Goal: Task Accomplishment & Management: Manage account settings

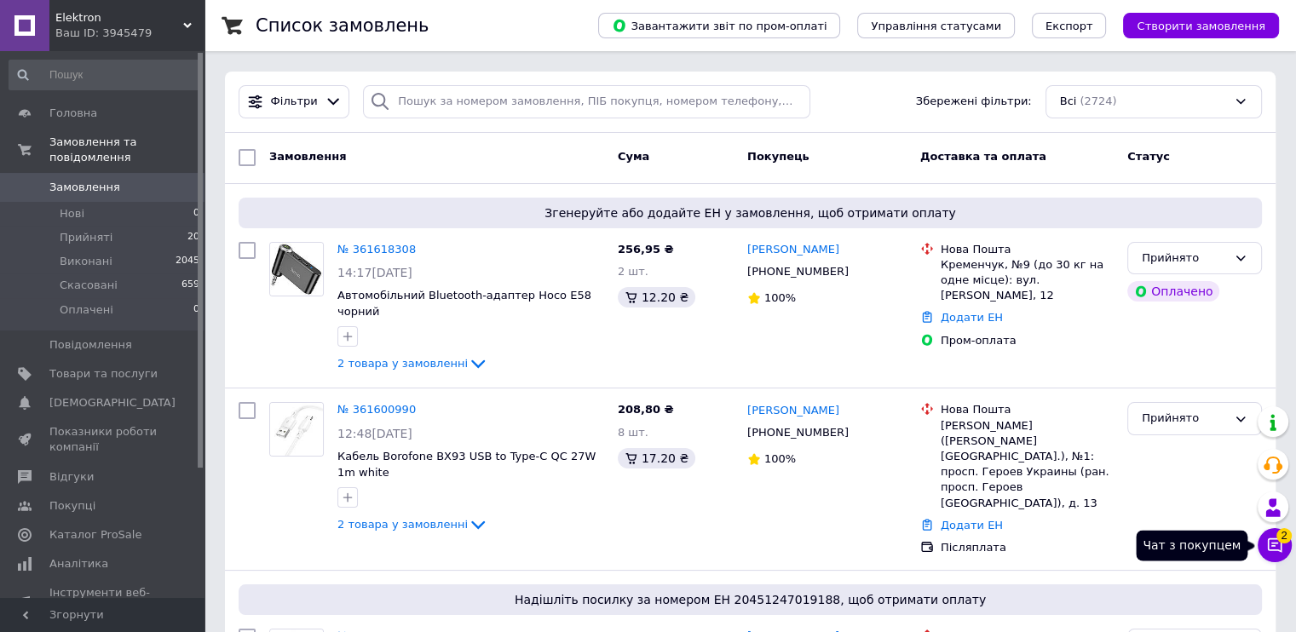
click at [1277, 548] on icon at bounding box center [1274, 545] width 17 height 17
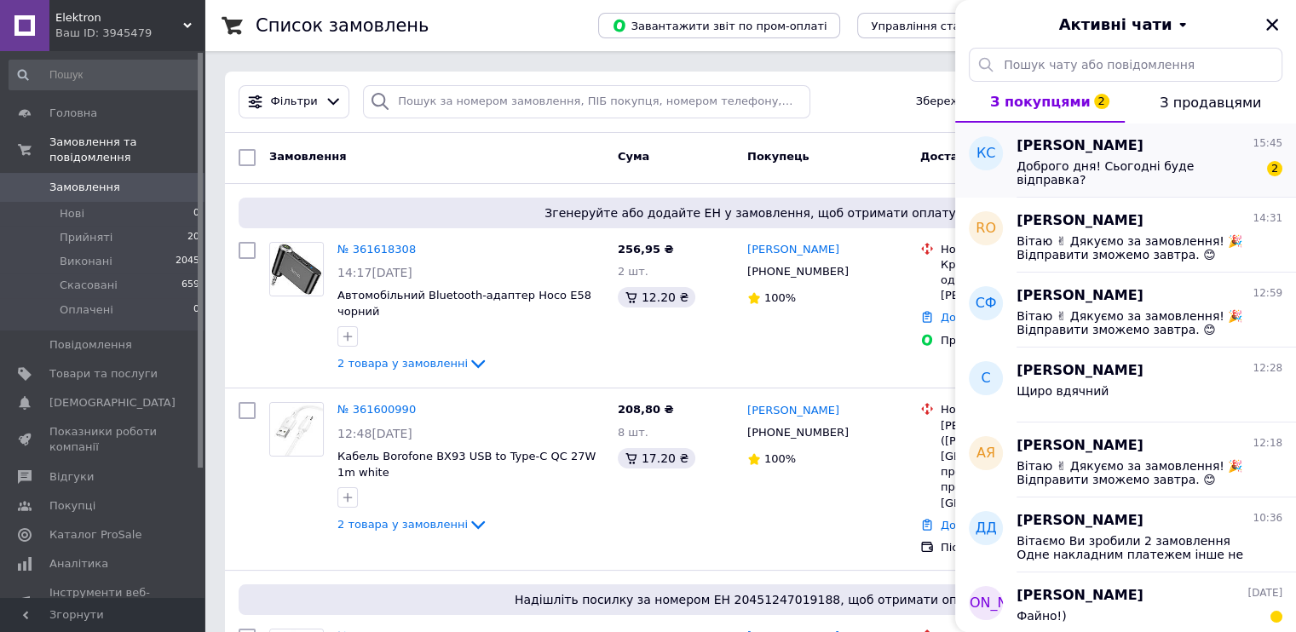
click at [1067, 173] on div "Доброго дня! Сьогодні буде відправка?" at bounding box center [1137, 172] width 242 height 27
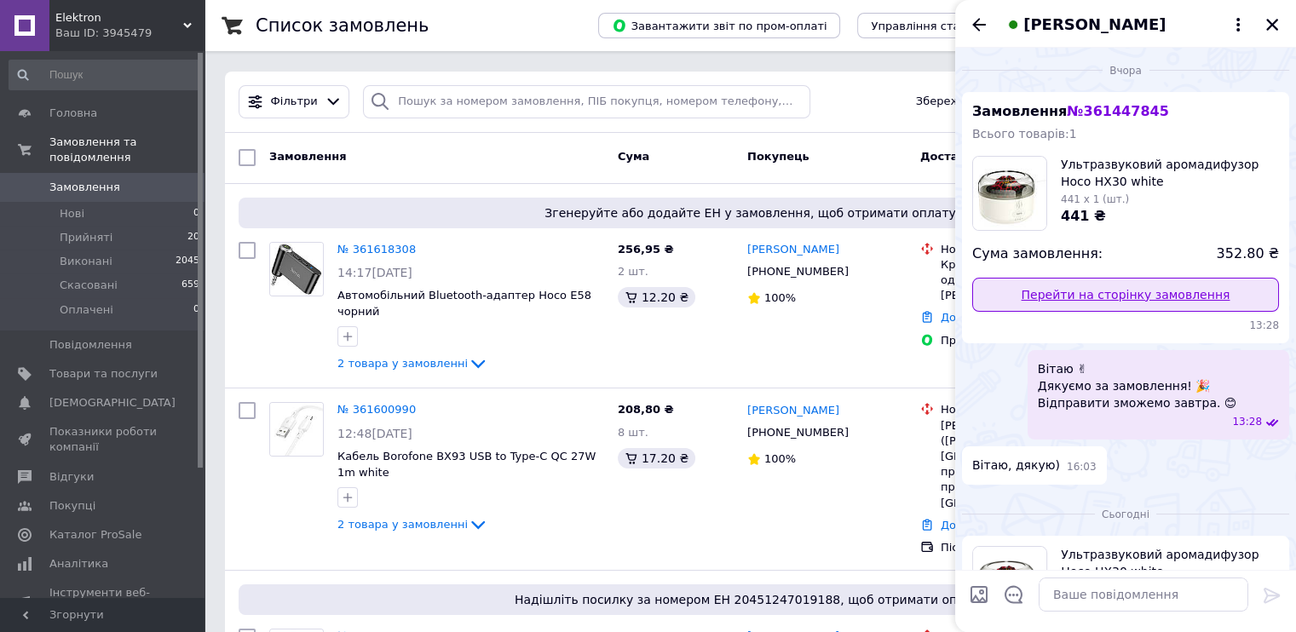
click at [1111, 306] on link "Перейти на сторінку замовлення" at bounding box center [1125, 295] width 307 height 34
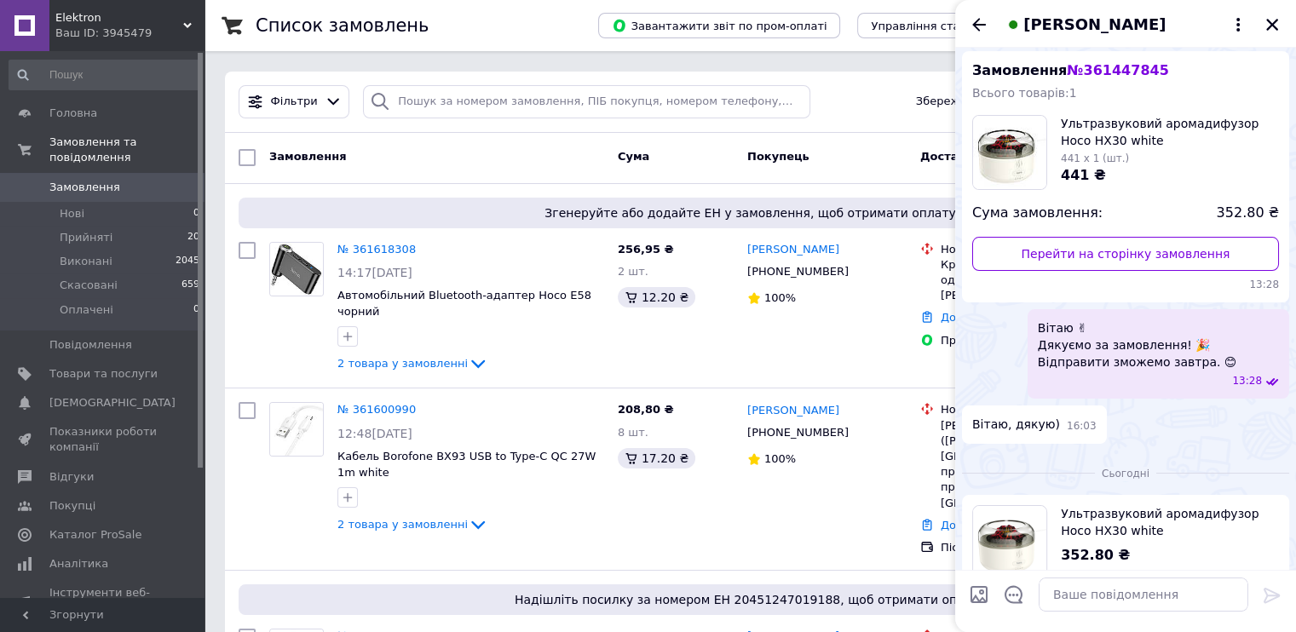
scroll to position [156, 0]
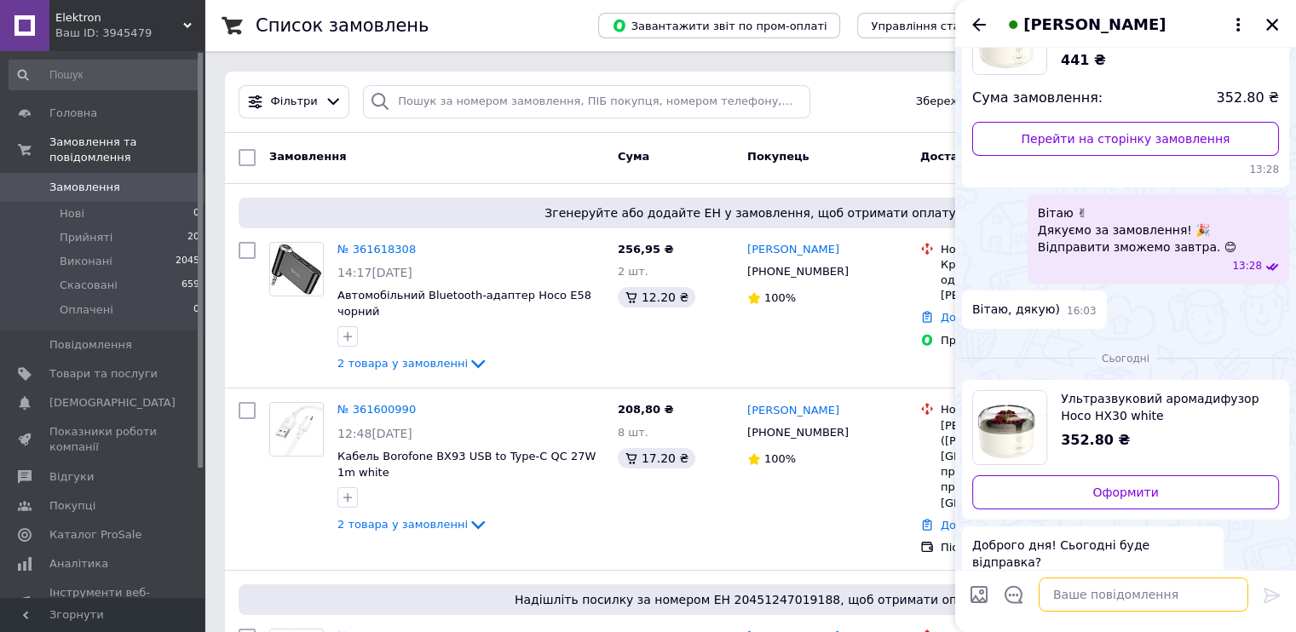
click at [1079, 585] on textarea at bounding box center [1143, 595] width 210 height 34
paste textarea "20451246766687 reply У дорозі"
type textarea "Вітаємо 20451246766687 reply У дорозі"
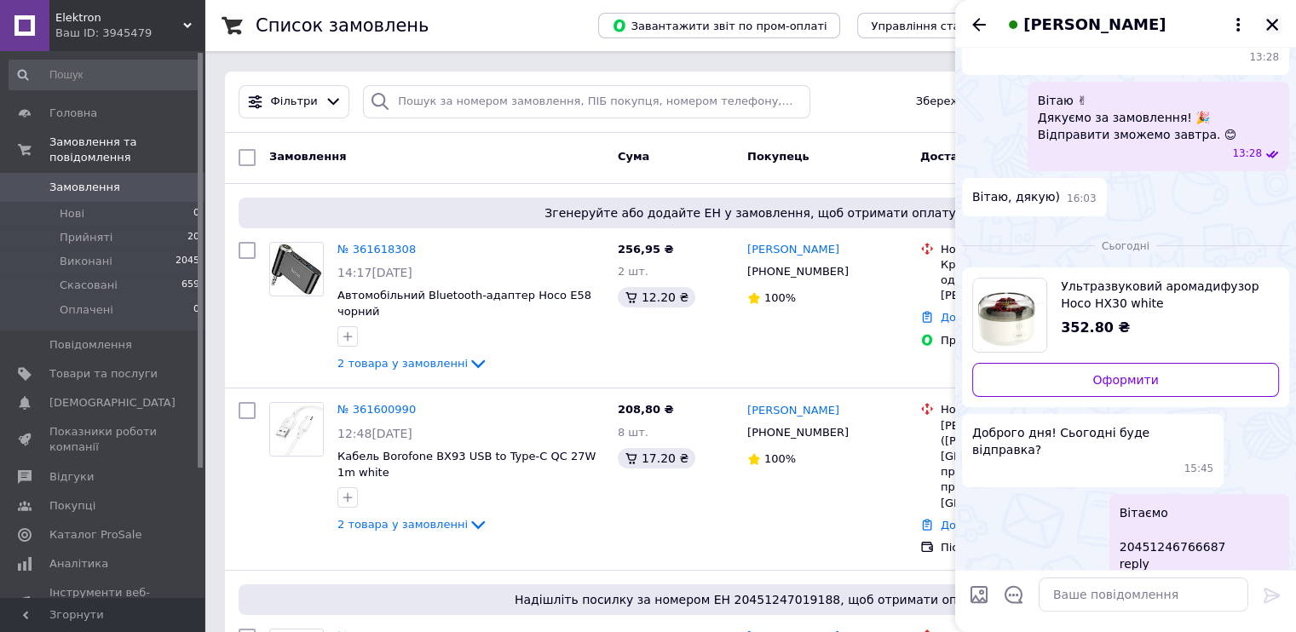
click at [1271, 26] on icon "Закрити" at bounding box center [1272, 25] width 12 height 12
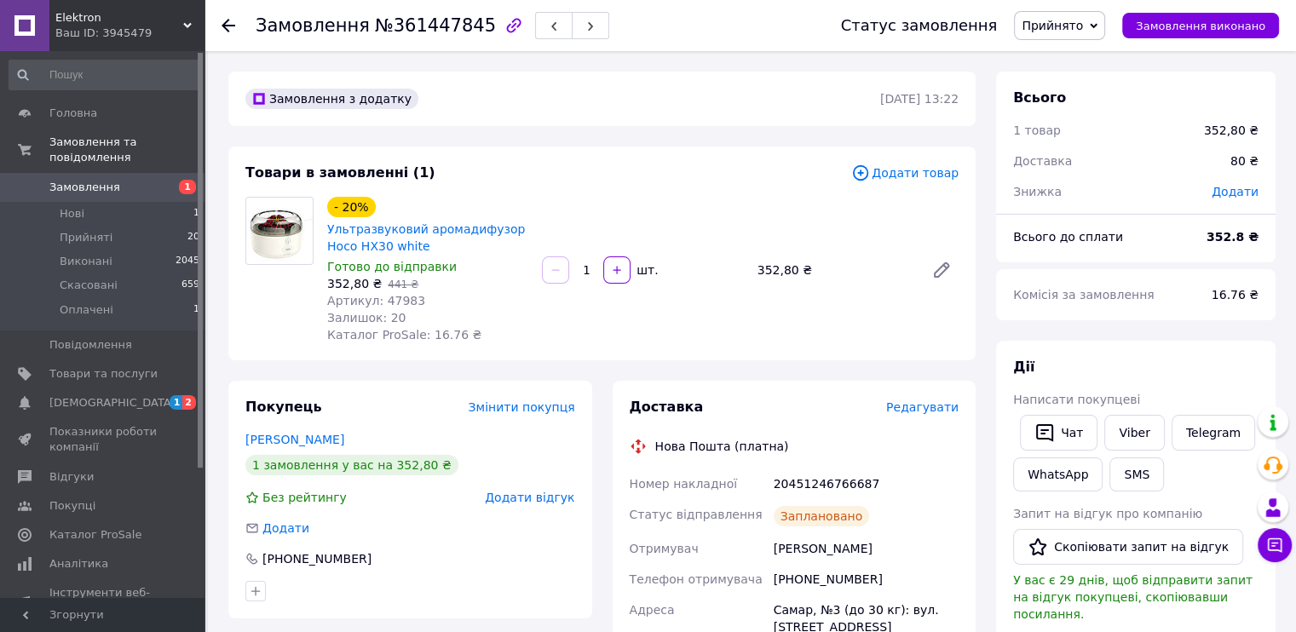
click at [807, 483] on div "20451246766687" at bounding box center [866, 484] width 192 height 31
copy div "20451246766687"
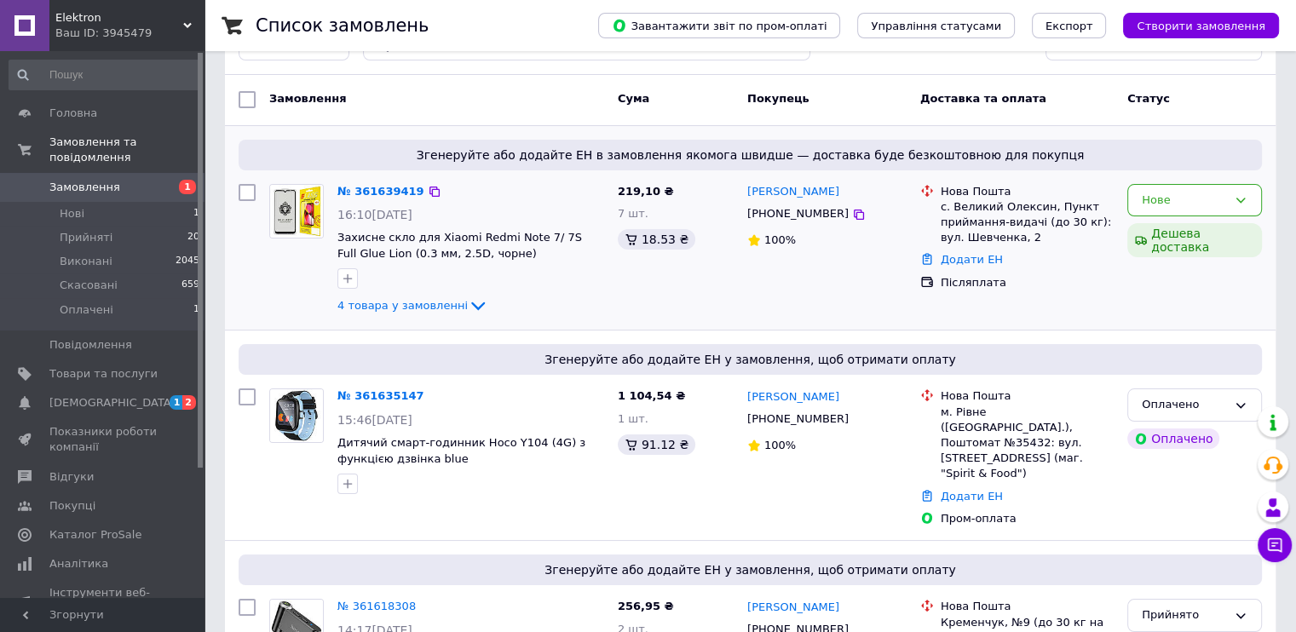
scroll to position [85, 0]
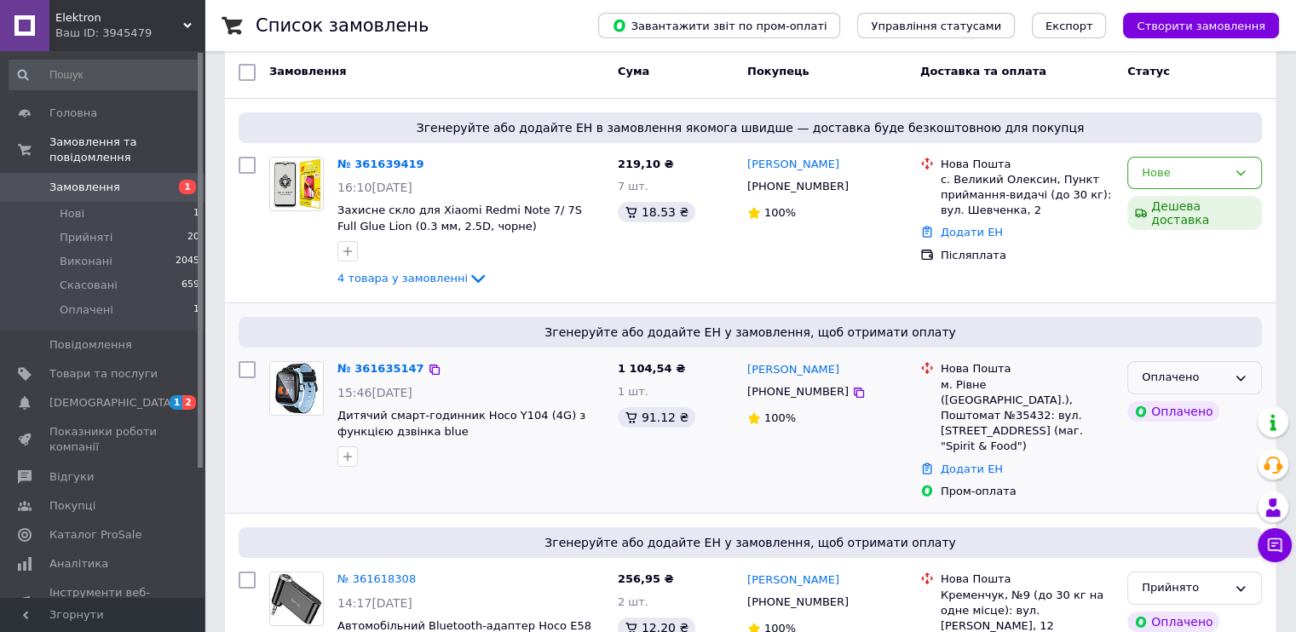
click at [1152, 377] on div "Оплачено" at bounding box center [1183, 378] width 85 height 18
click at [1161, 411] on li "Прийнято" at bounding box center [1194, 414] width 133 height 32
click at [1157, 170] on div "Нове" at bounding box center [1183, 173] width 85 height 18
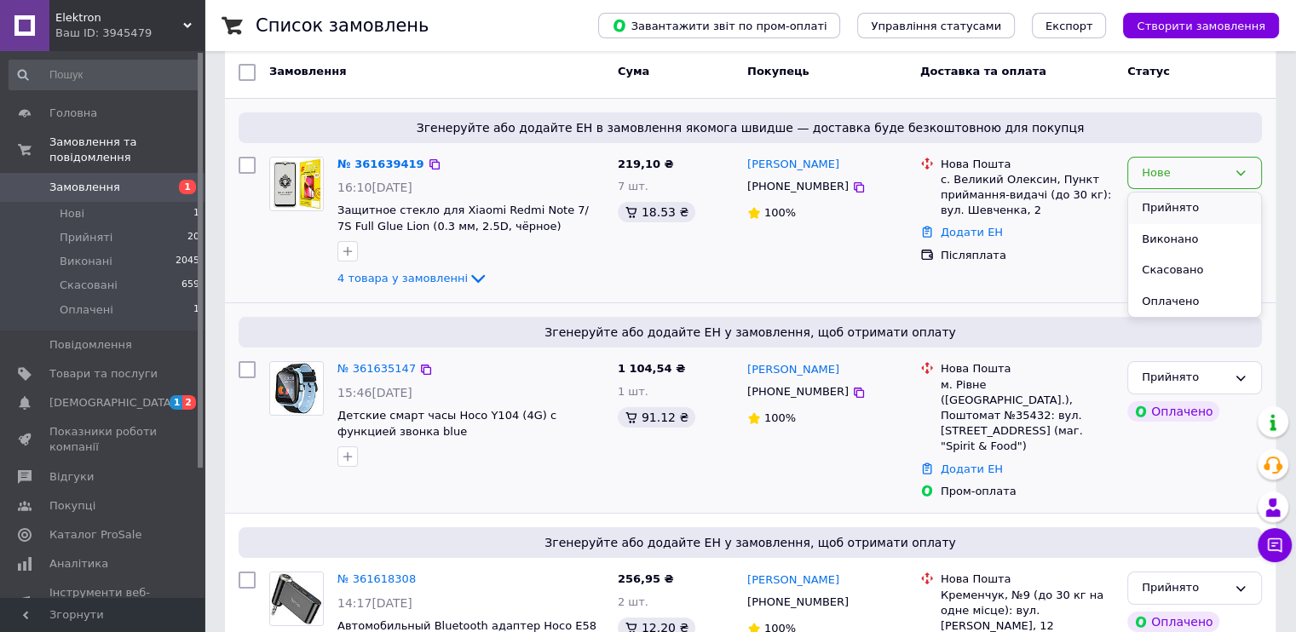
click at [1164, 210] on li "Прийнято" at bounding box center [1194, 209] width 133 height 32
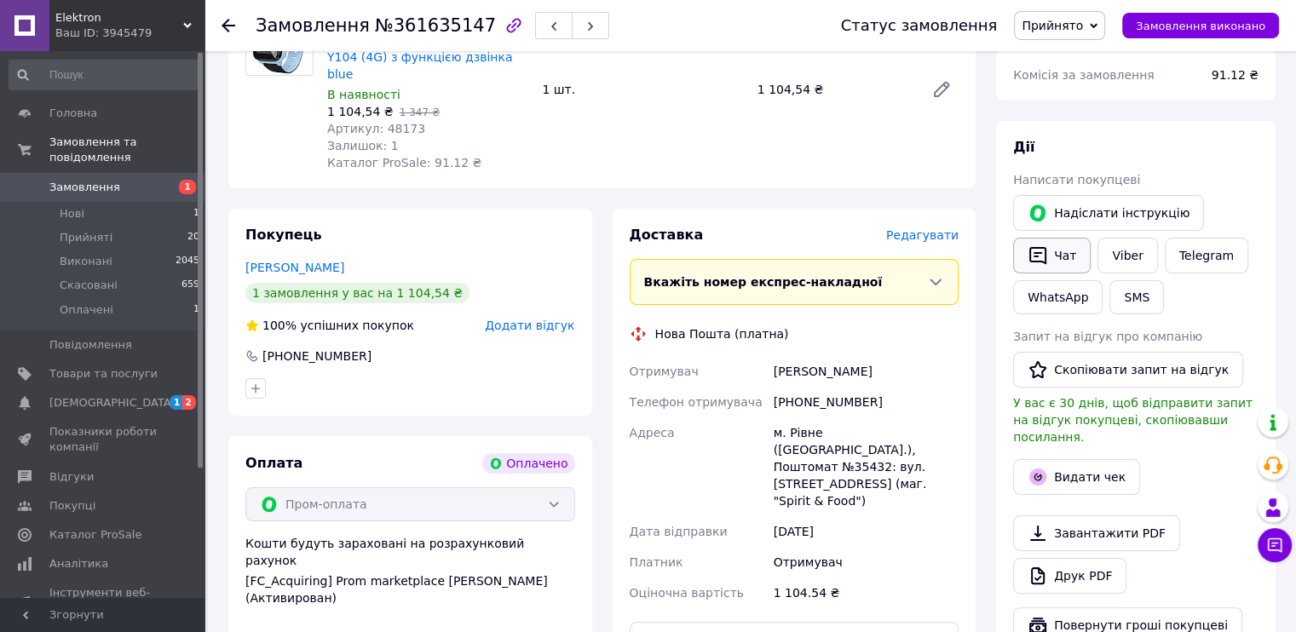
scroll to position [256, 0]
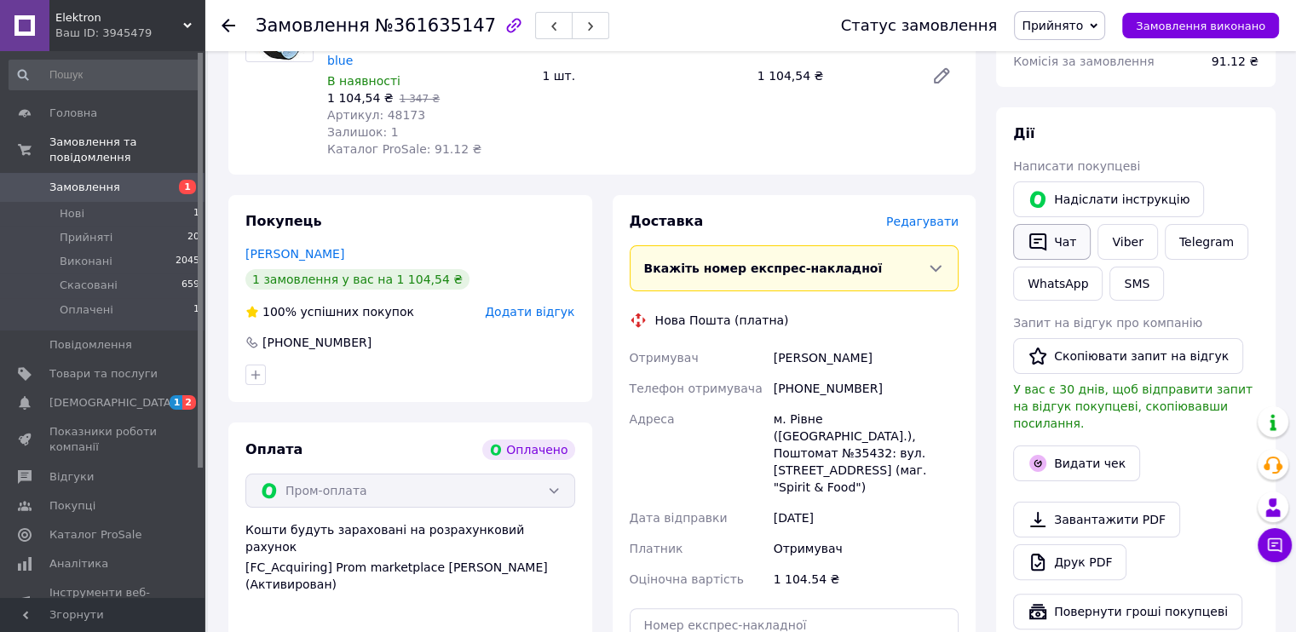
click at [1059, 243] on button "Чат" at bounding box center [1052, 242] width 78 height 36
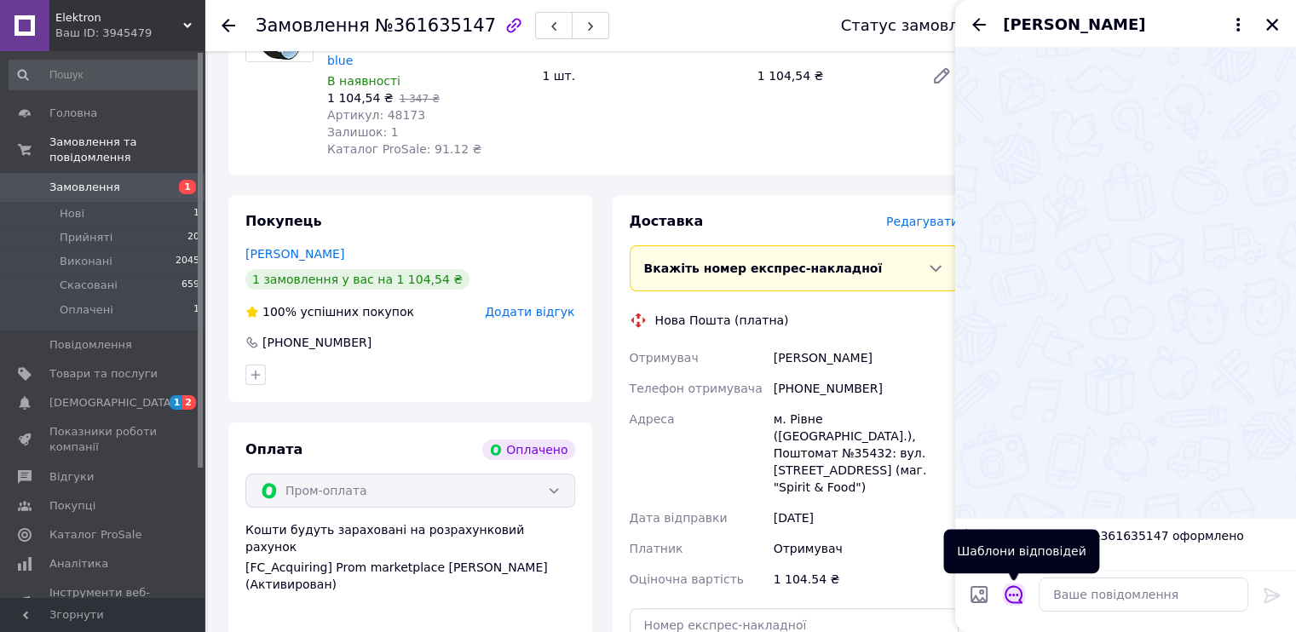
click at [1016, 592] on icon "Відкрити шаблони відповідей" at bounding box center [1013, 594] width 19 height 19
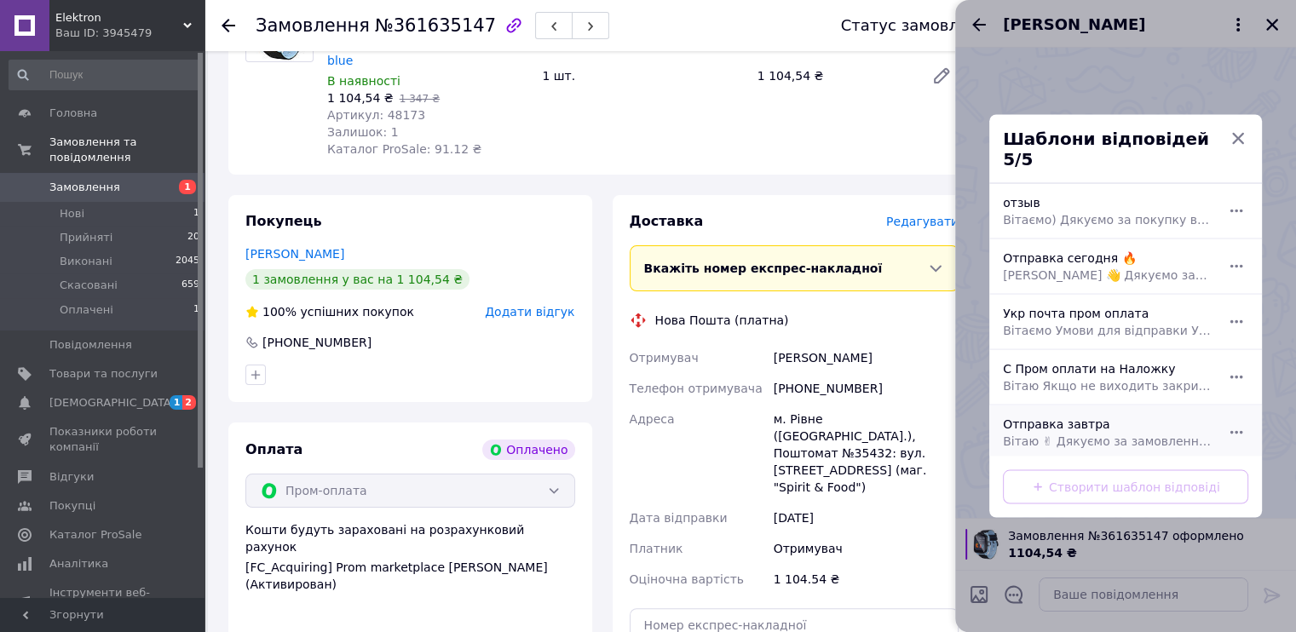
click at [1084, 418] on div "Отправка завтра Вітаю ✌ Дякуємо за замовлення! 🎉 Відправити зможемо завтра. 😊" at bounding box center [1106, 433] width 221 height 48
type textarea "Вітаю ✌ Дякуємо за замовлення! 🎉 Відправити зможемо завтра. 😊"
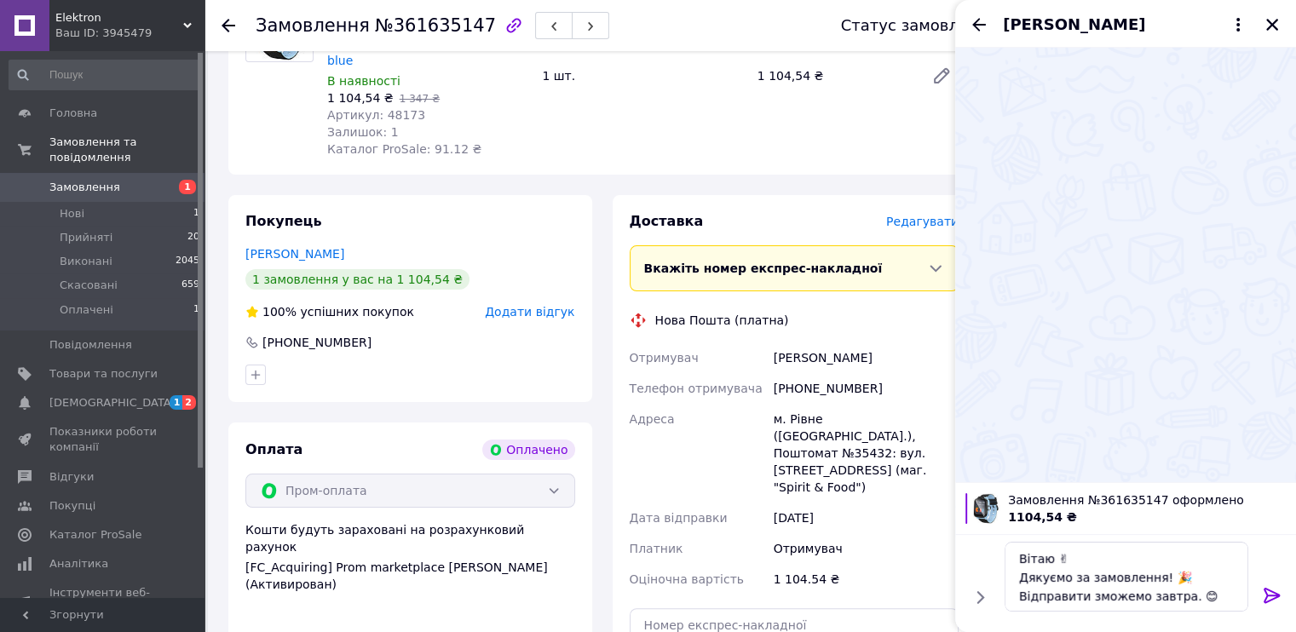
click at [1268, 587] on icon at bounding box center [1272, 595] width 20 height 20
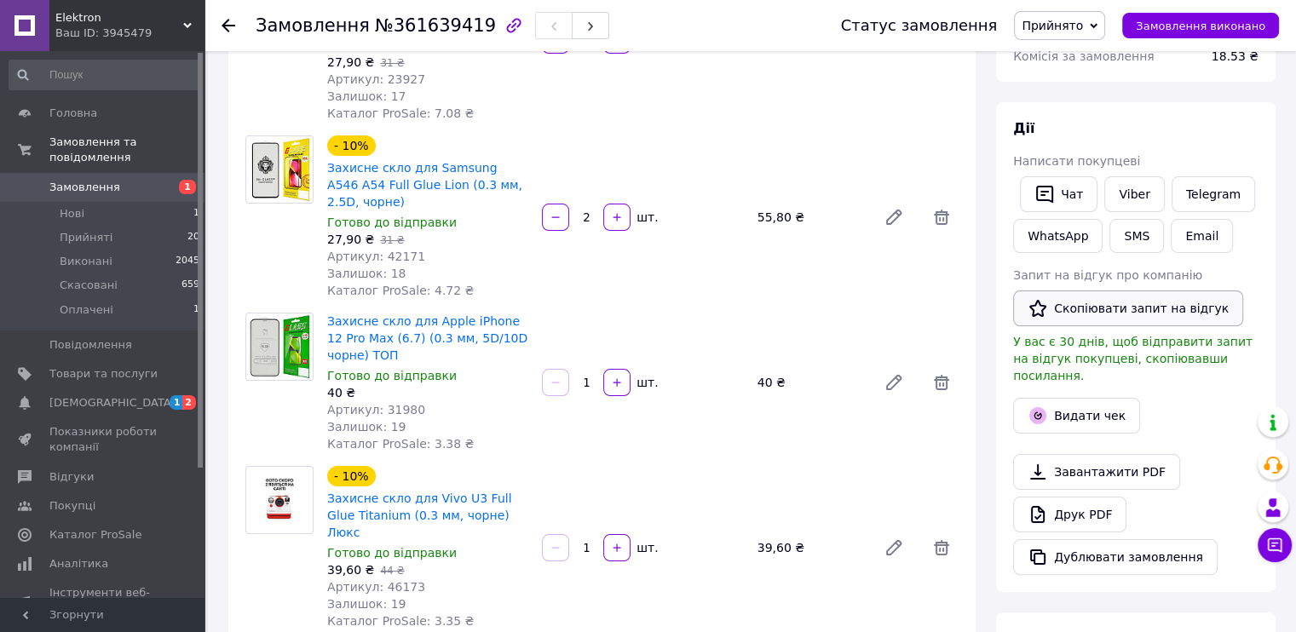
scroll to position [341, 0]
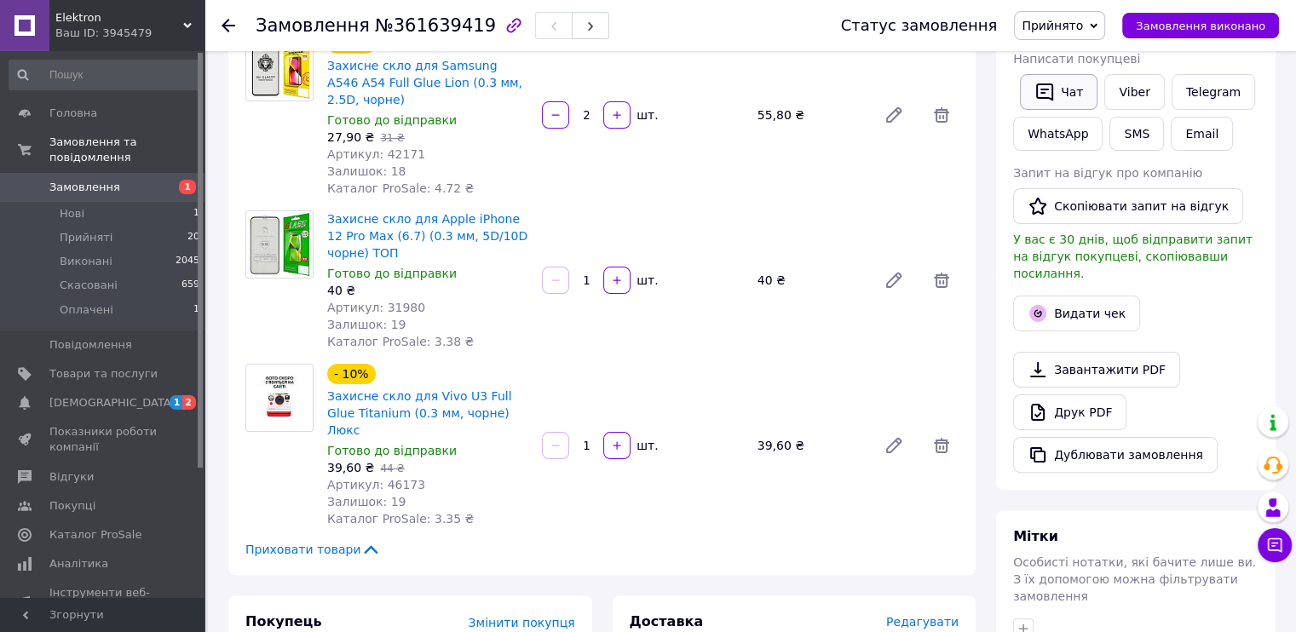
click at [1059, 101] on button "Чат" at bounding box center [1059, 92] width 78 height 36
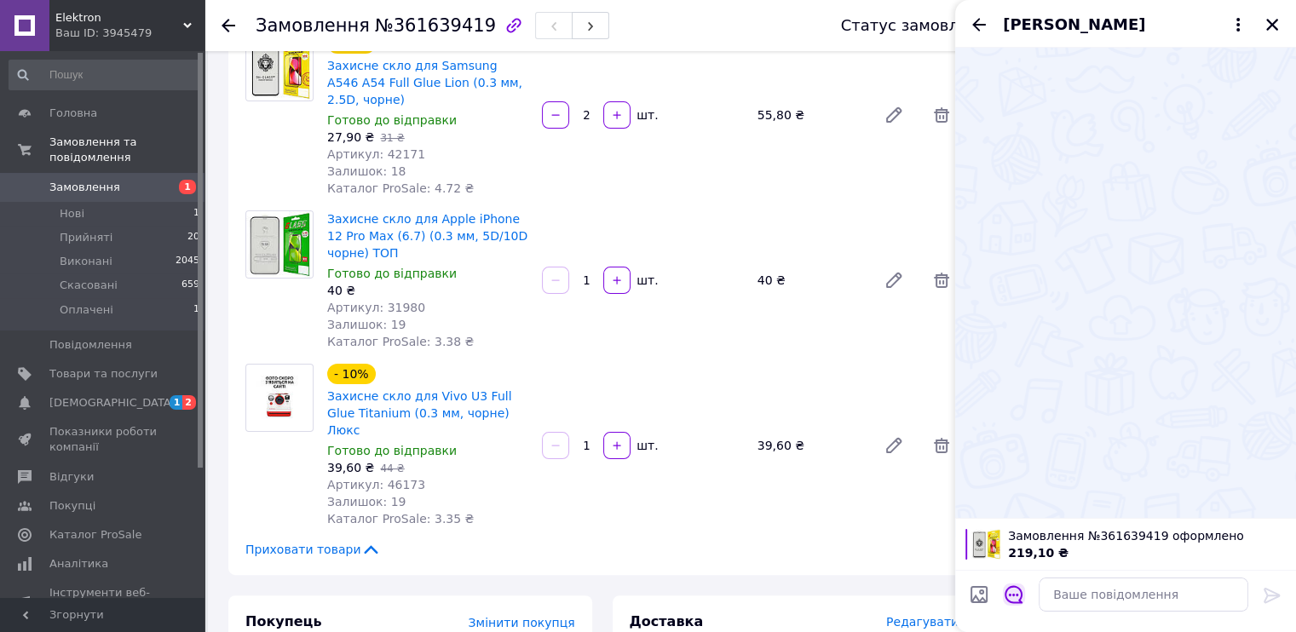
click at [1013, 592] on icon "Відкрити шаблони відповідей" at bounding box center [1013, 594] width 19 height 19
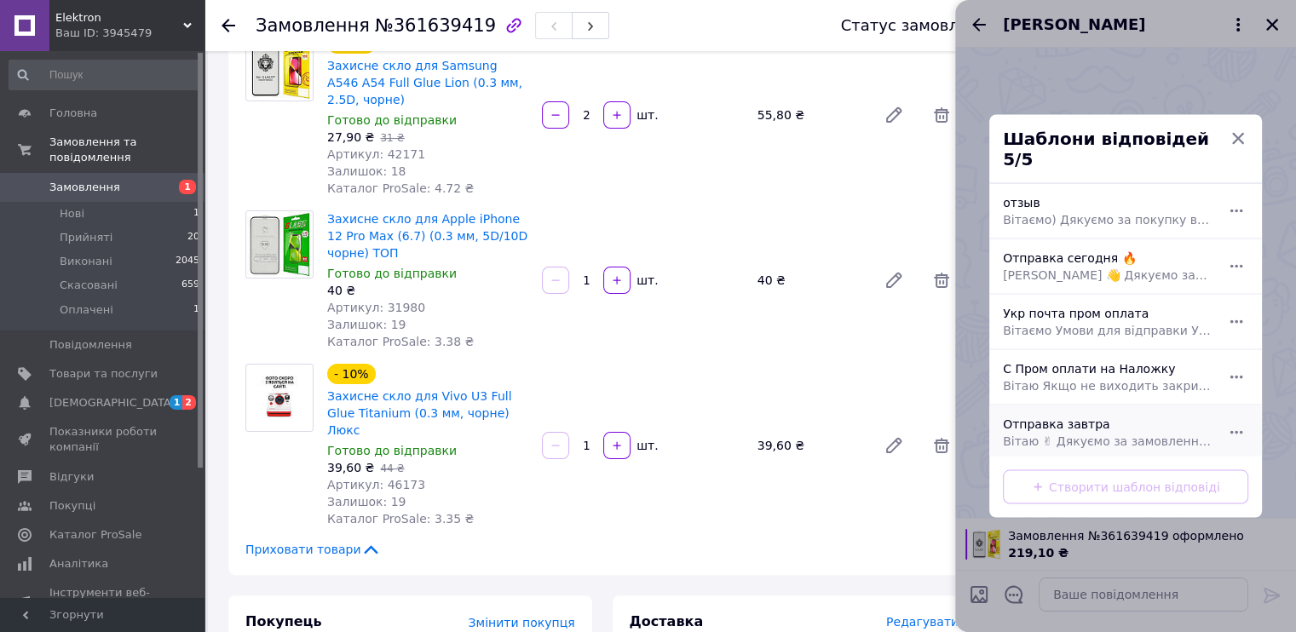
click at [1096, 433] on span "Вітаю ✌ Дякуємо за замовлення! 🎉 Відправити зможемо завтра. 😊" at bounding box center [1107, 441] width 208 height 17
type textarea "Вітаю ✌ Дякуємо за замовлення! 🎉 Відправити зможемо завтра. 😊"
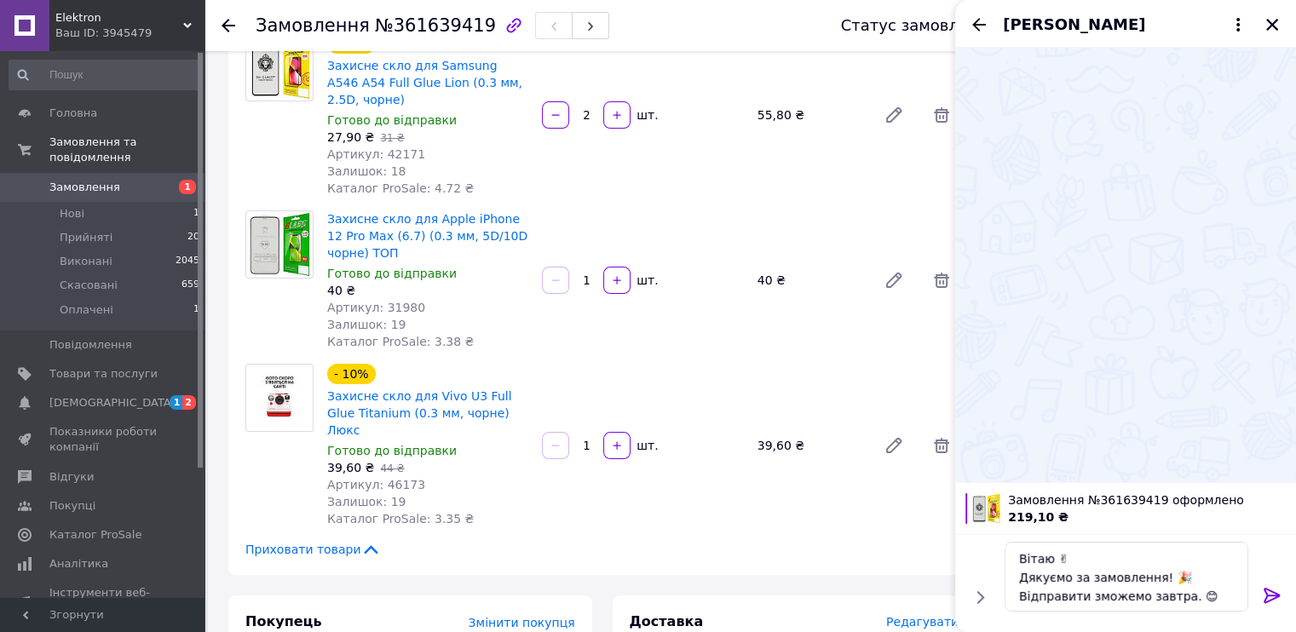
click at [1268, 595] on icon at bounding box center [1271, 595] width 16 height 15
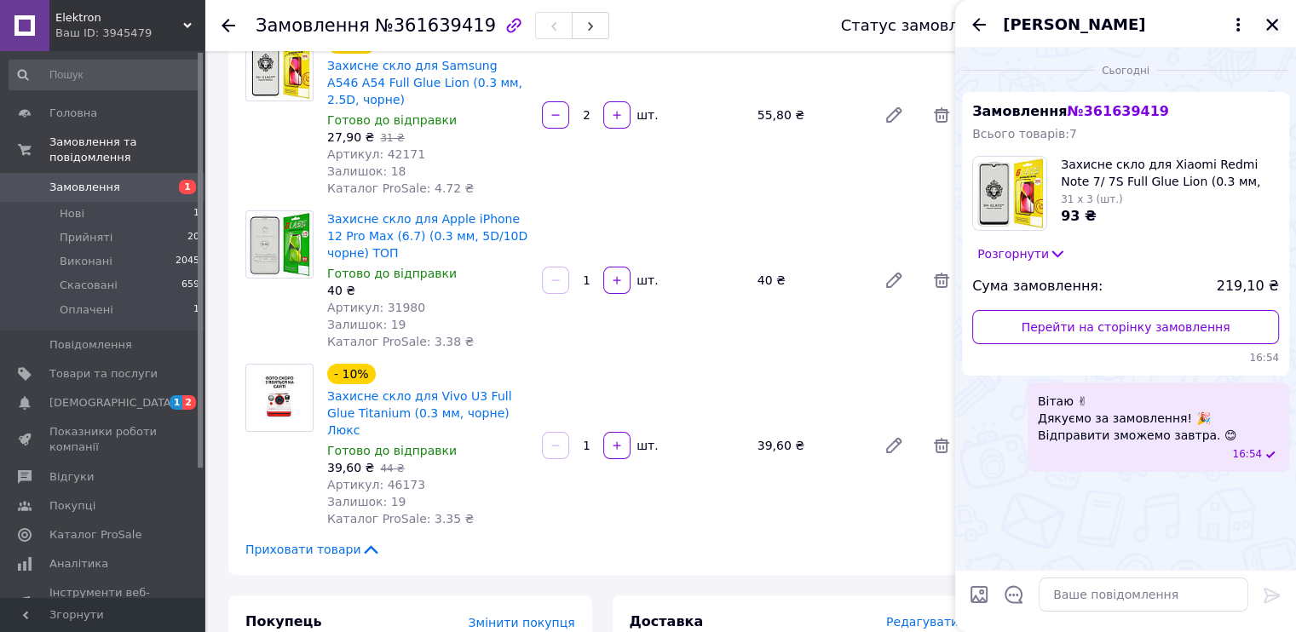
click at [1268, 20] on icon "Закрити" at bounding box center [1272, 25] width 12 height 12
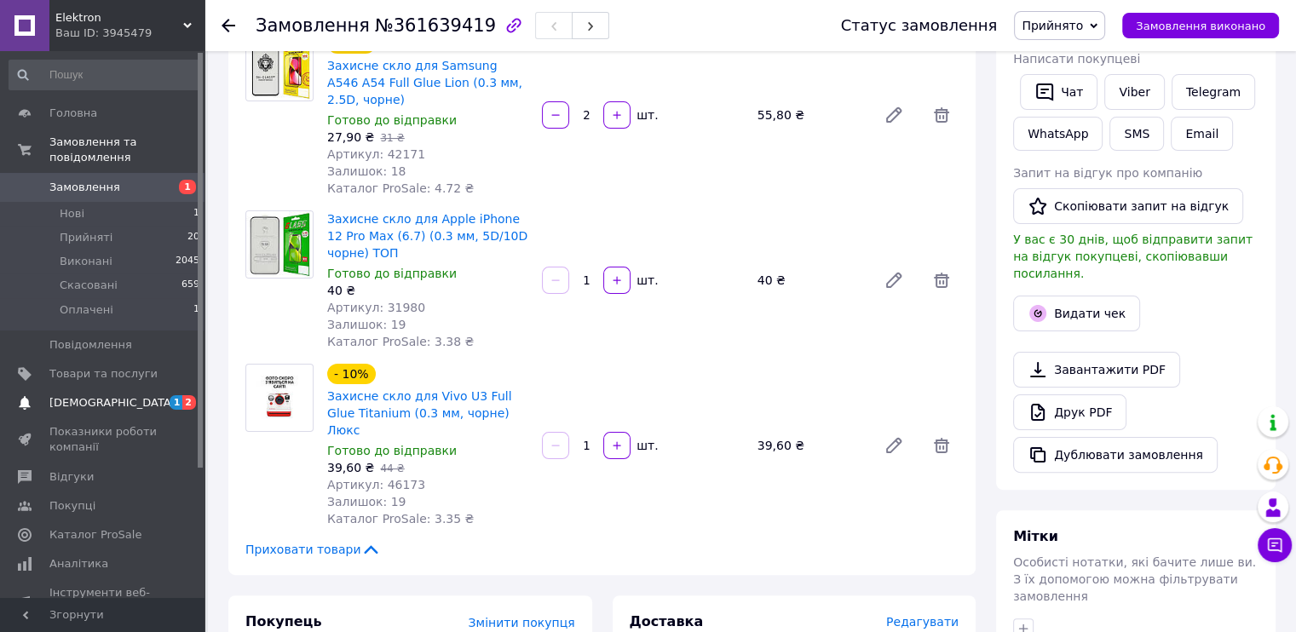
click at [68, 395] on span "[DEMOGRAPHIC_DATA]" at bounding box center [112, 402] width 126 height 15
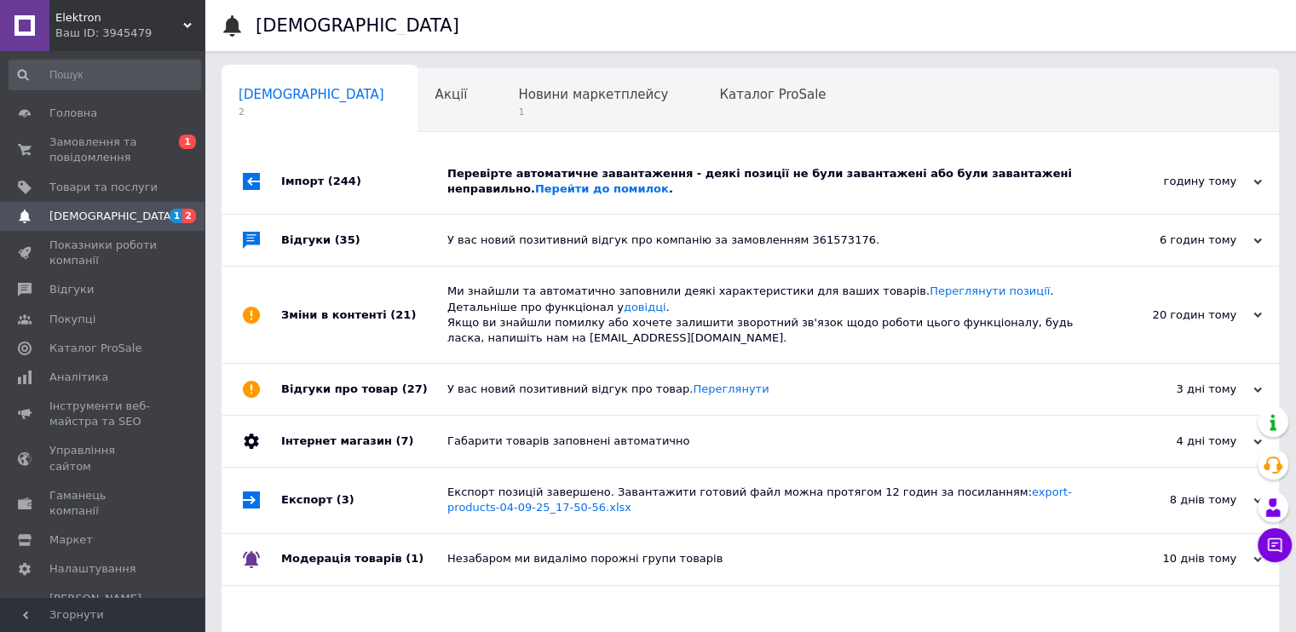
click at [400, 183] on div "Імпорт (244)" at bounding box center [364, 181] width 166 height 65
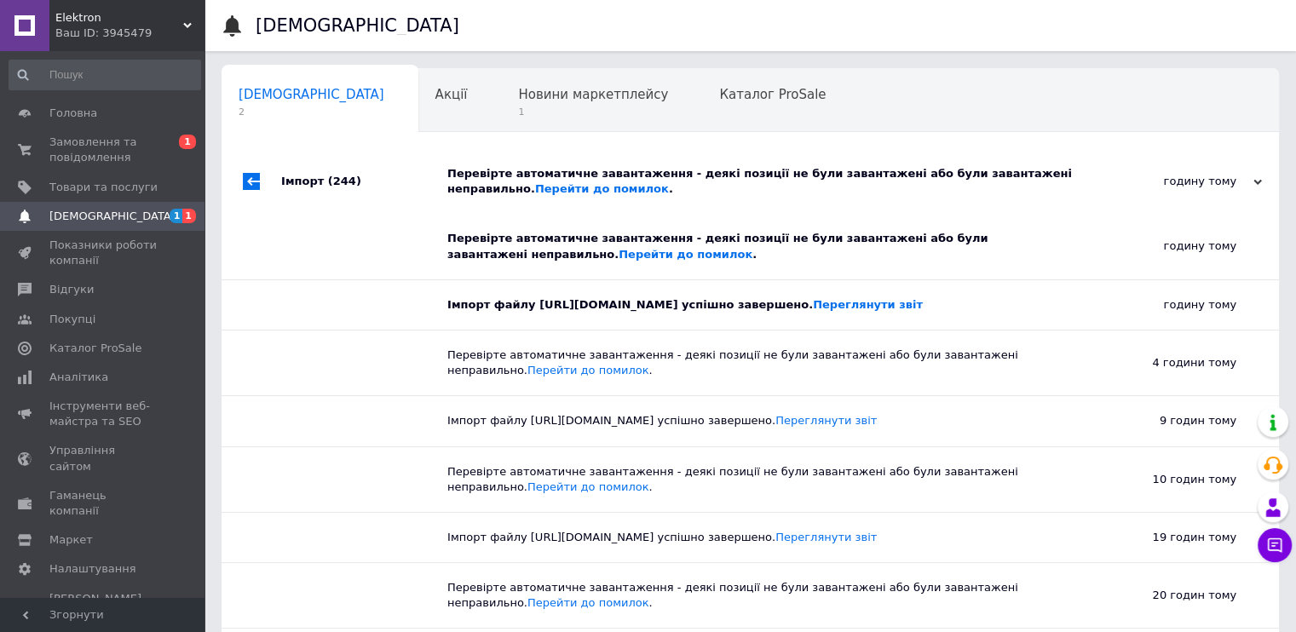
click at [394, 175] on div "Імпорт (244)" at bounding box center [364, 181] width 166 height 65
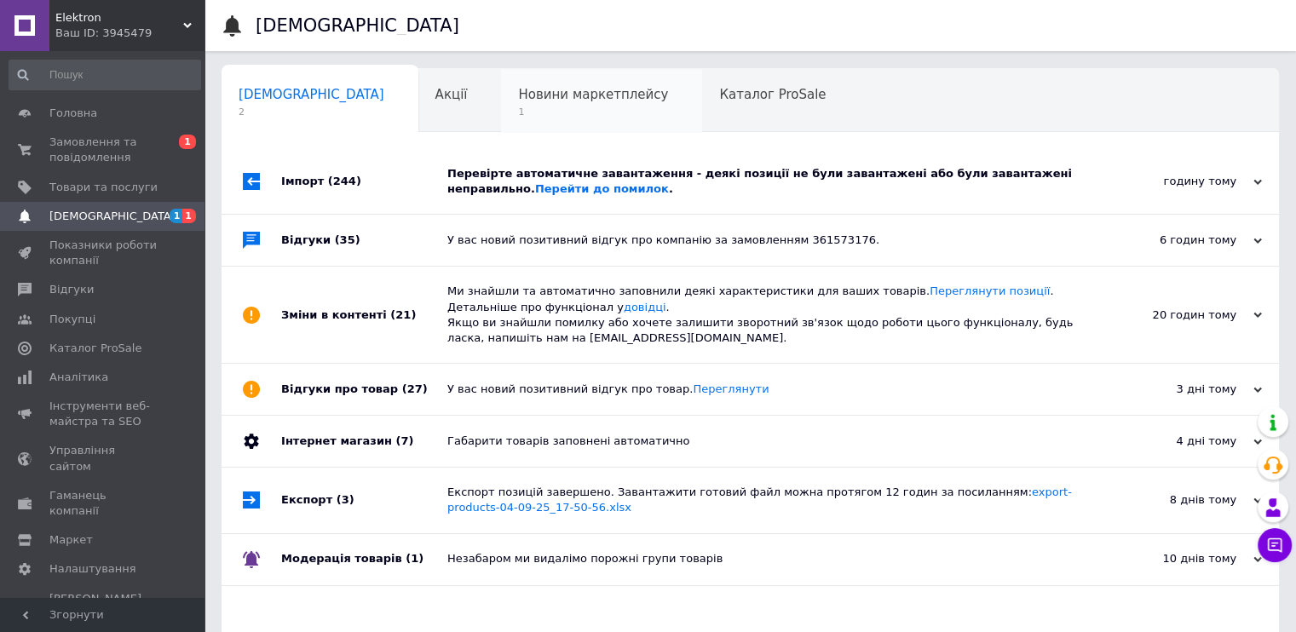
click at [518, 108] on span "1" at bounding box center [593, 112] width 150 height 13
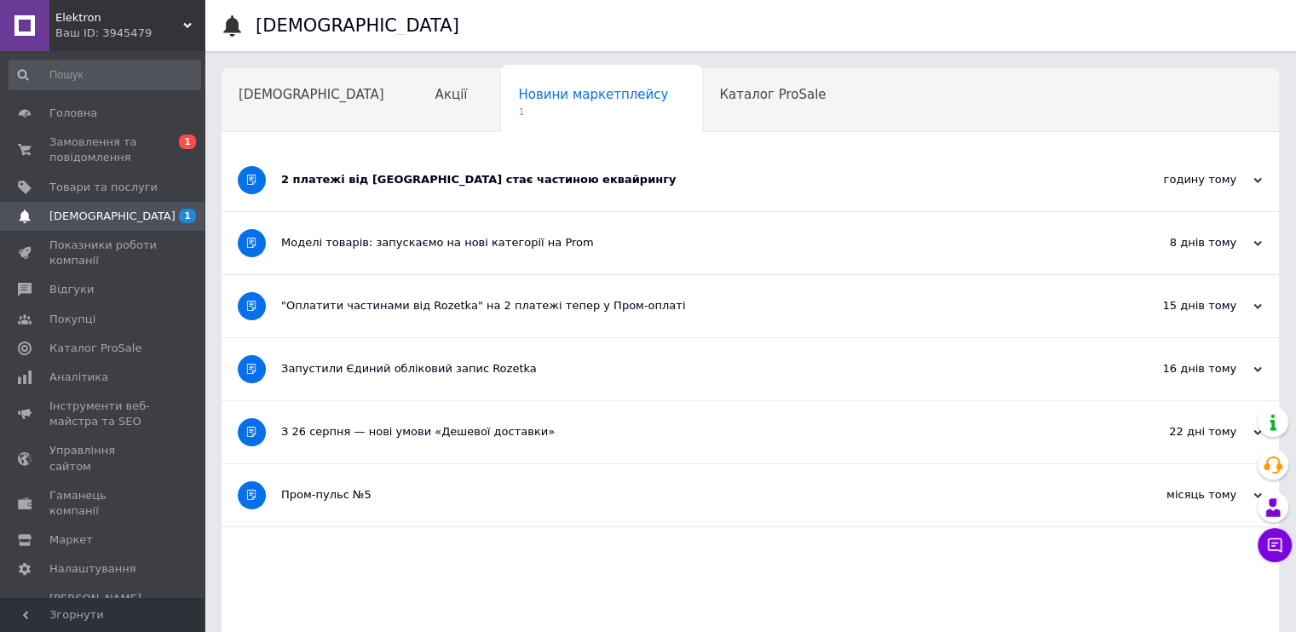
click at [296, 183] on div "2 платежі від [GEOGRAPHIC_DATA] стає частиною еквайрингу" at bounding box center [686, 179] width 810 height 15
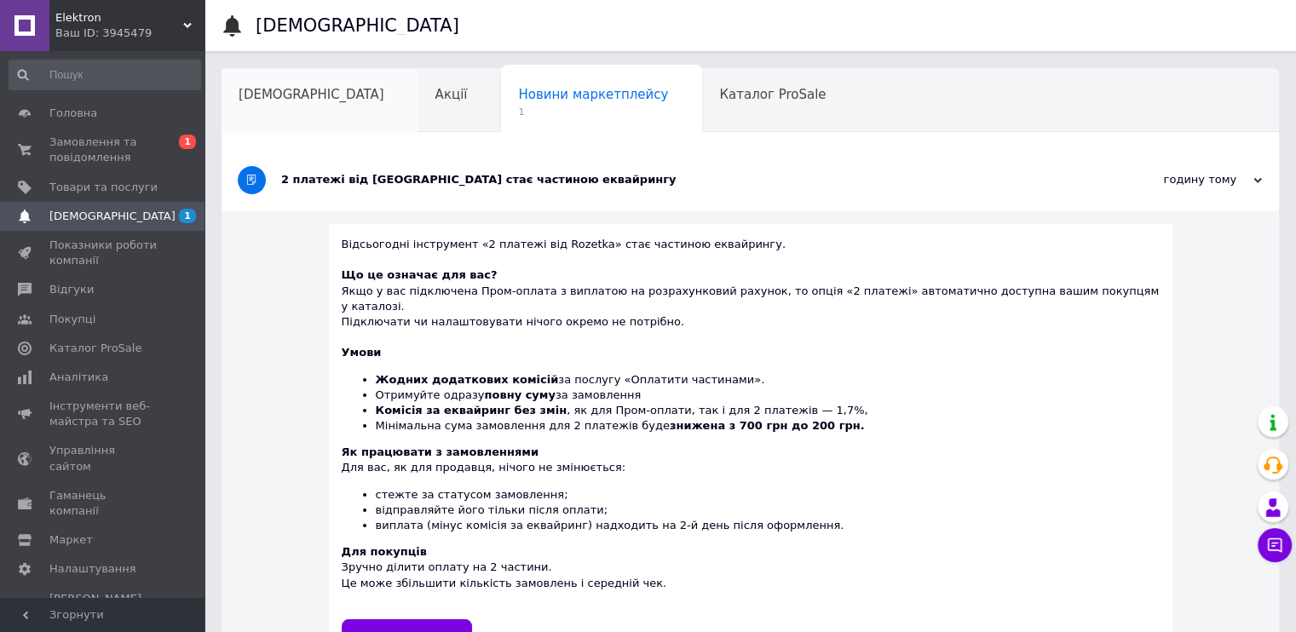
click at [280, 102] on span "[DEMOGRAPHIC_DATA]" at bounding box center [312, 94] width 146 height 15
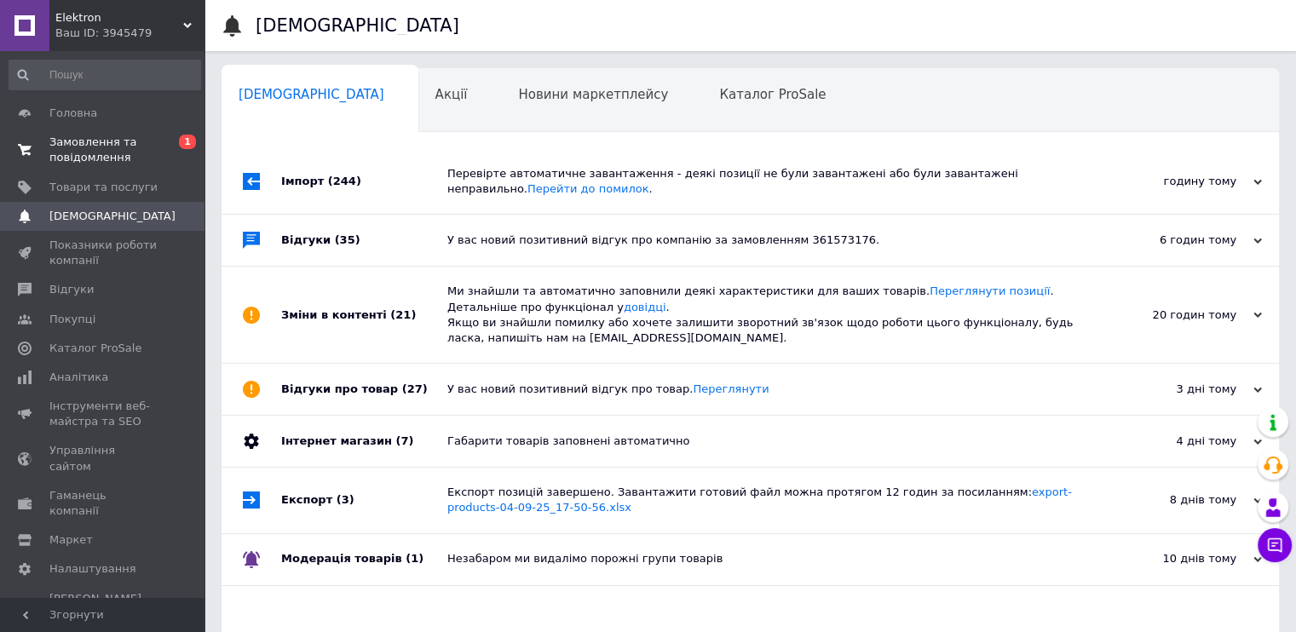
click at [106, 146] on span "Замовлення та повідомлення" at bounding box center [103, 150] width 108 height 31
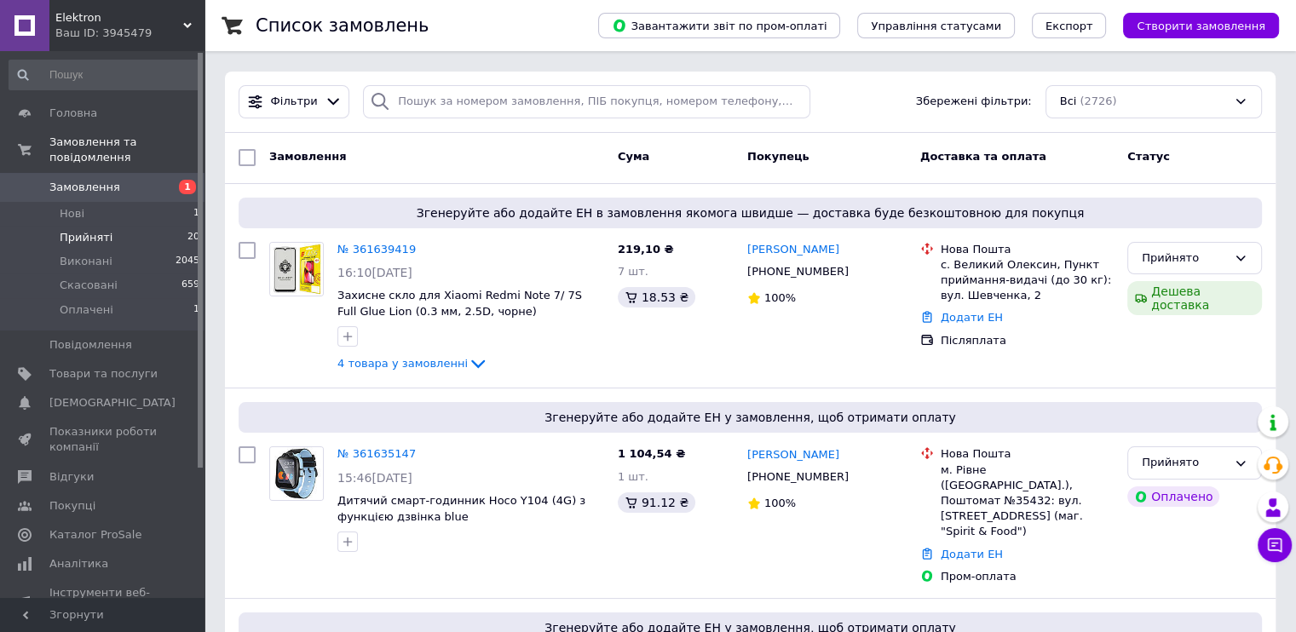
click at [97, 230] on span "Прийняті" at bounding box center [86, 237] width 53 height 15
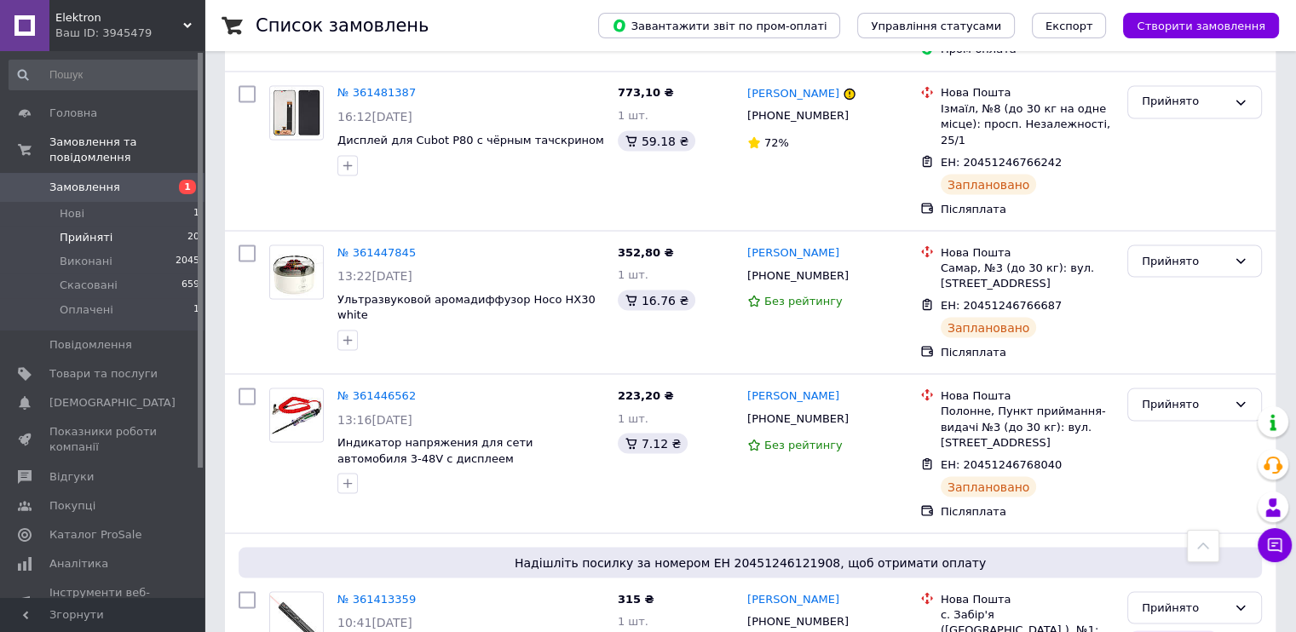
scroll to position [3225, 0]
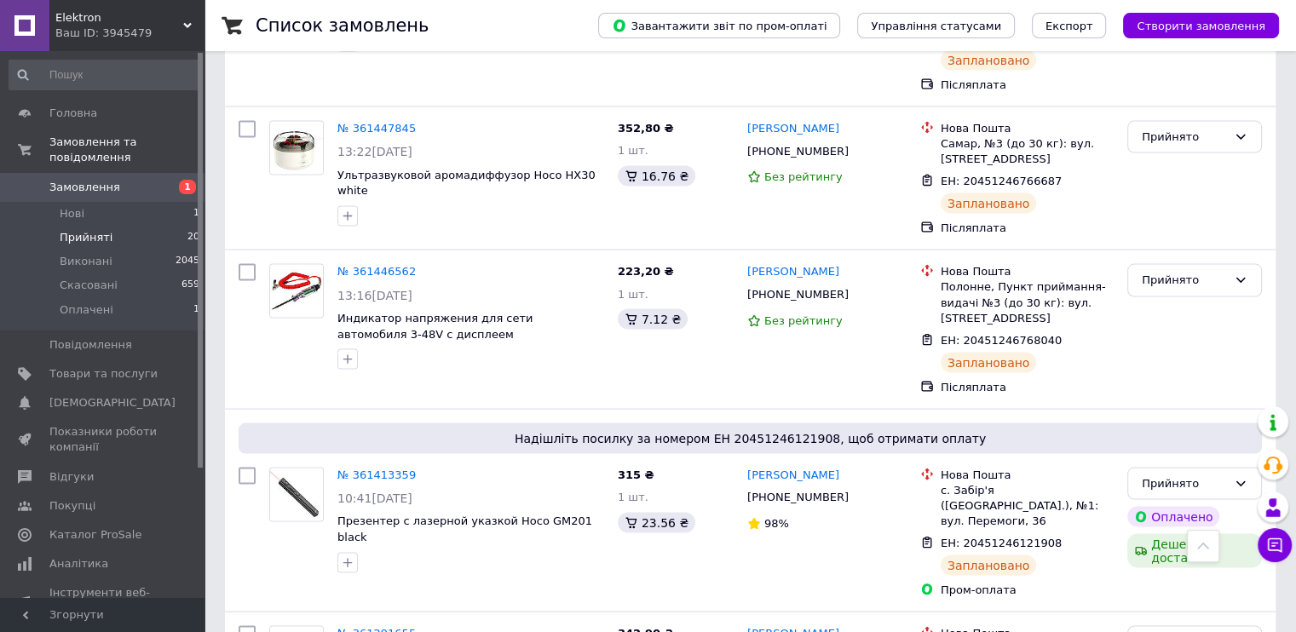
click at [108, 23] on span "Elektron" at bounding box center [119, 17] width 128 height 15
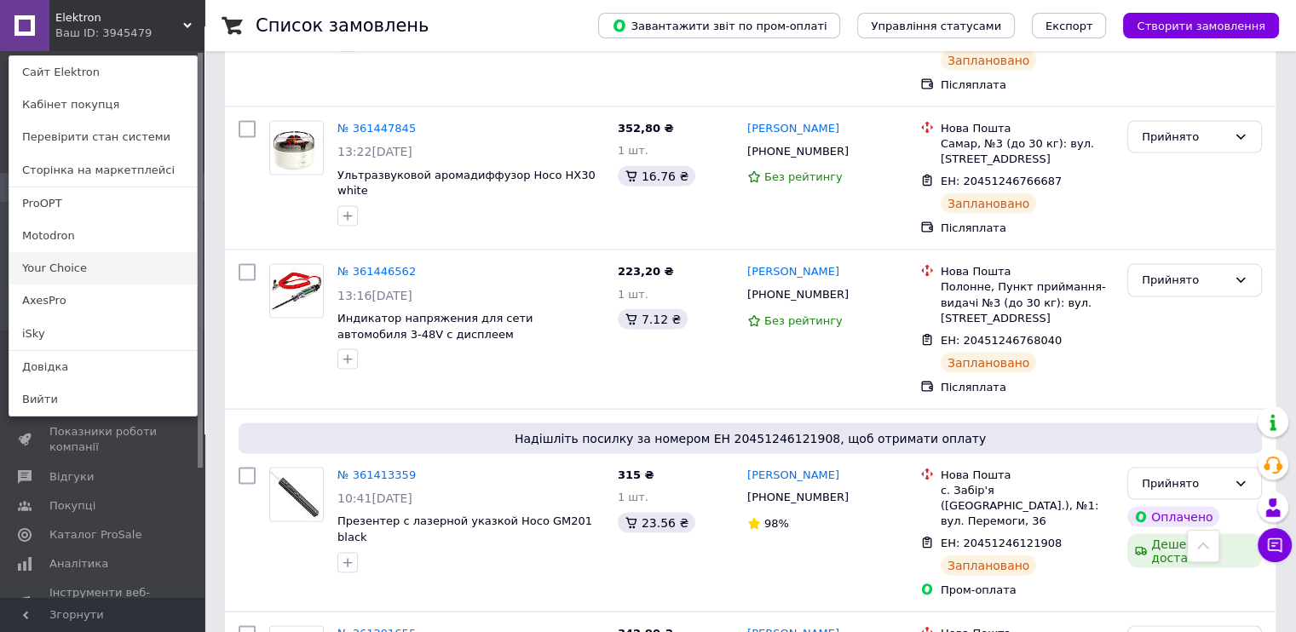
click at [82, 258] on link "Your Choice" at bounding box center [102, 268] width 187 height 32
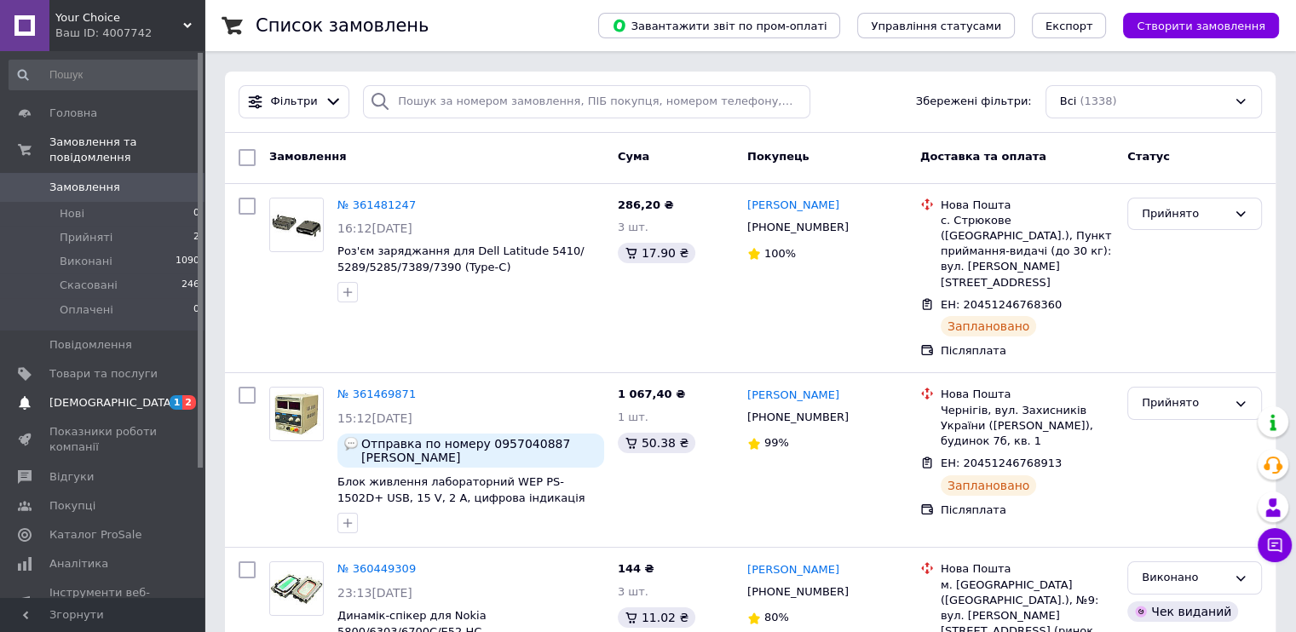
click at [123, 398] on link "[DEMOGRAPHIC_DATA] 1 2" at bounding box center [105, 402] width 210 height 29
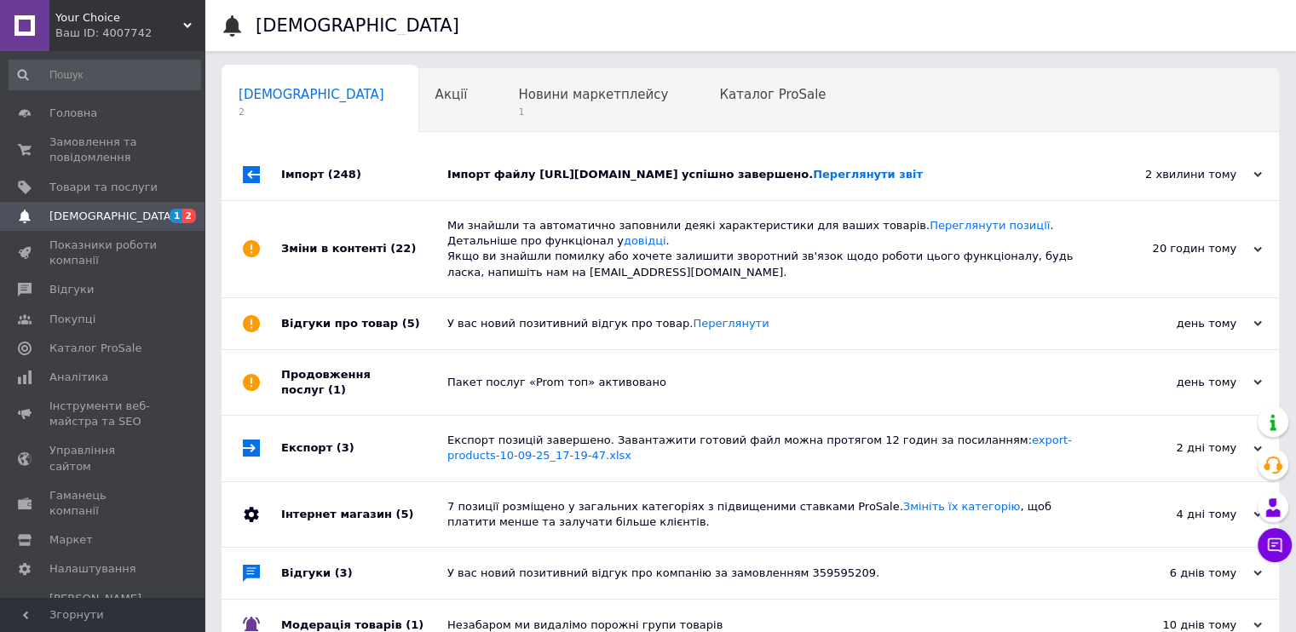
click at [357, 181] on div "Імпорт (248)" at bounding box center [364, 174] width 166 height 51
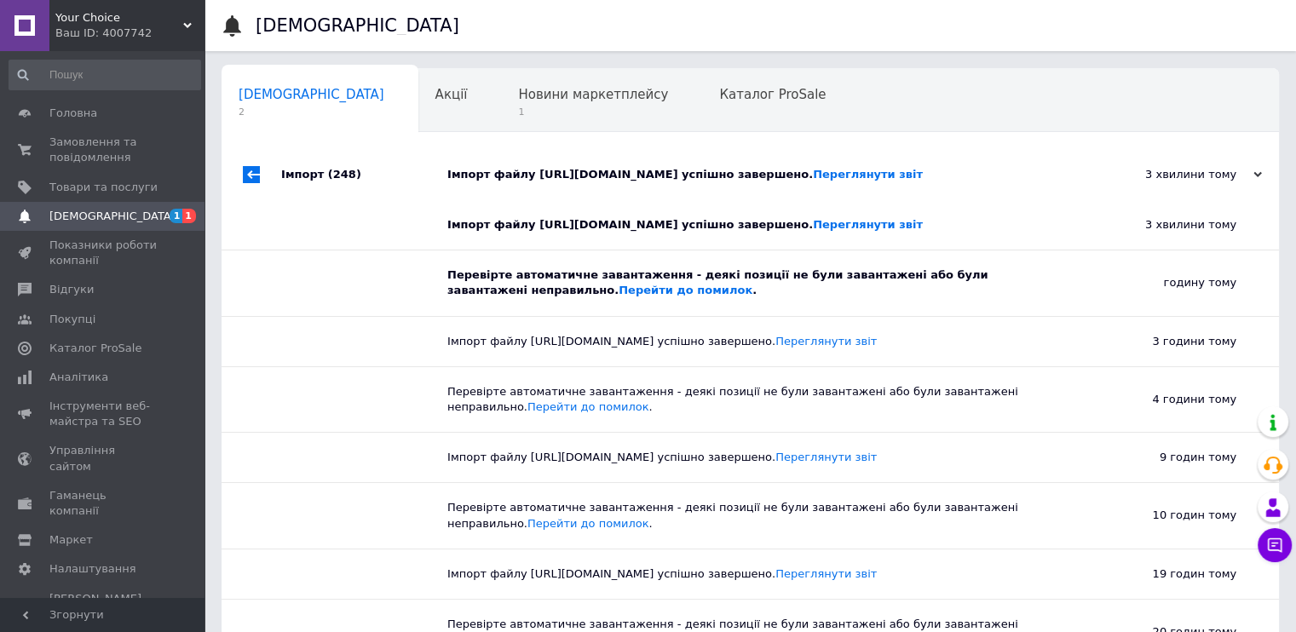
click at [359, 176] on div "Імпорт (248)" at bounding box center [364, 174] width 166 height 51
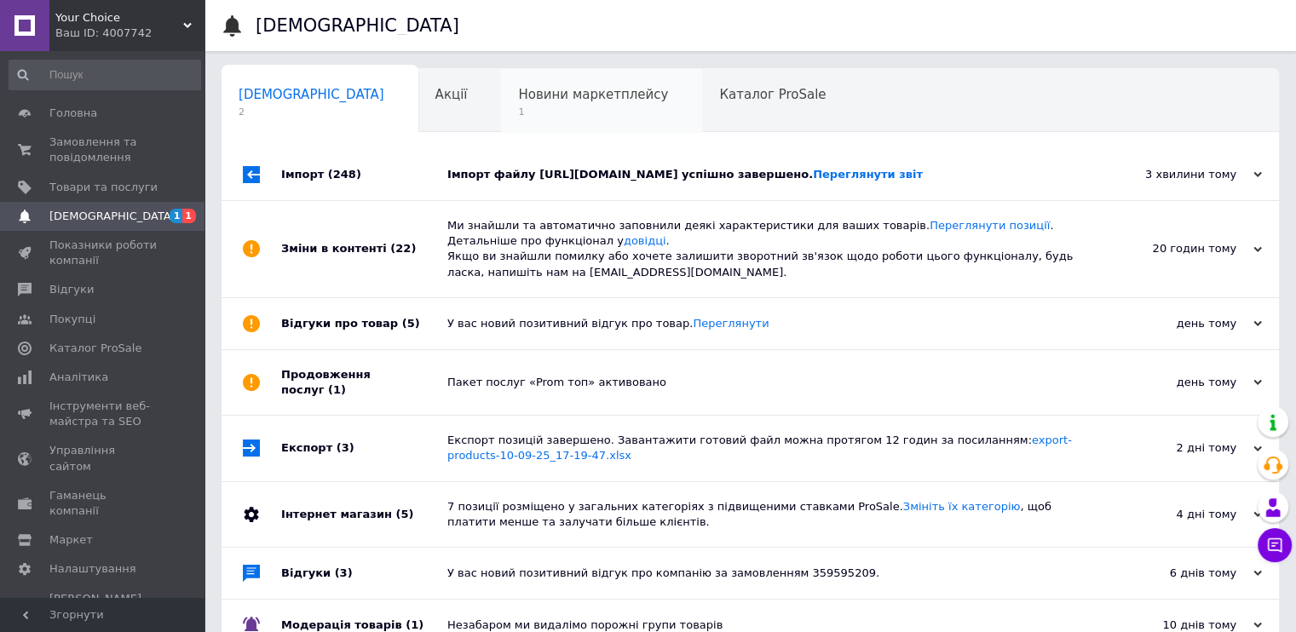
click at [526, 93] on span "Новини маркетплейсу" at bounding box center [593, 94] width 150 height 15
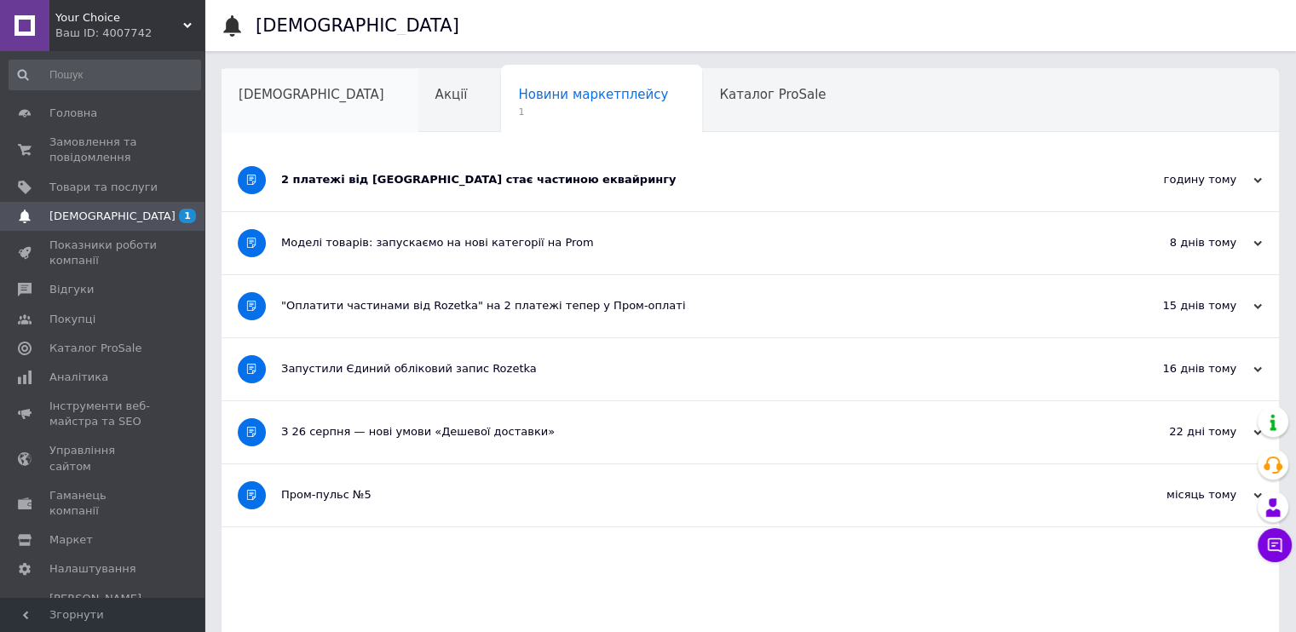
click at [268, 101] on span "[DEMOGRAPHIC_DATA]" at bounding box center [312, 94] width 146 height 15
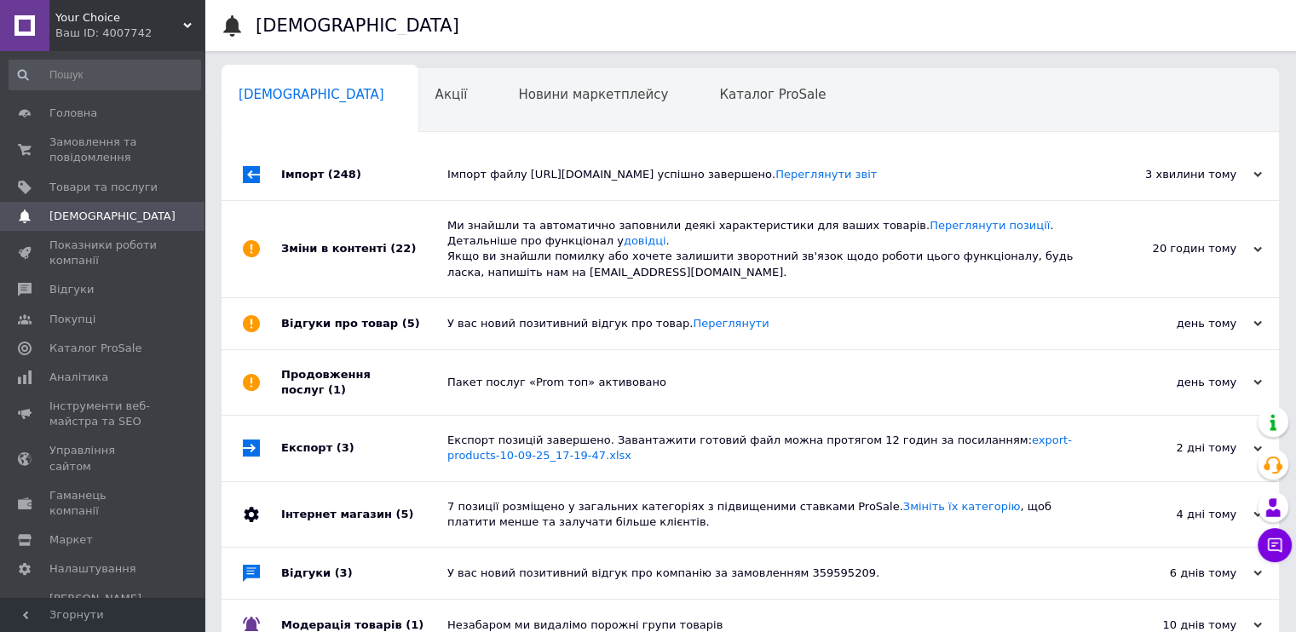
click at [97, 21] on span "Your Choice" at bounding box center [119, 17] width 128 height 15
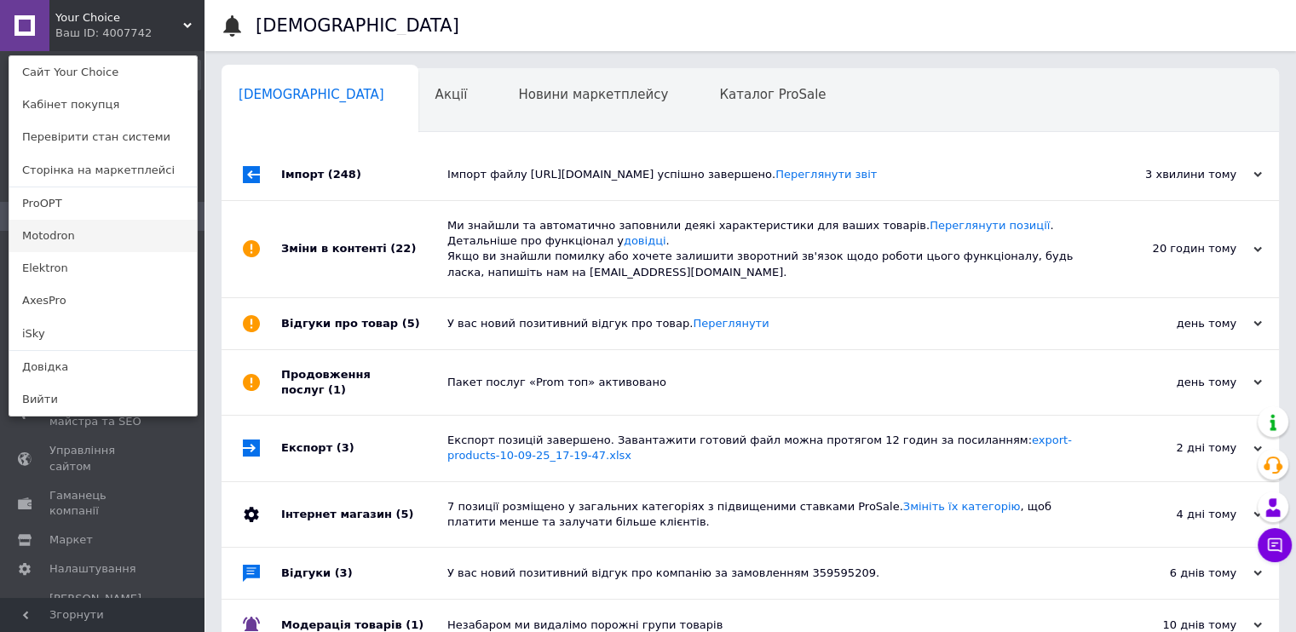
click at [57, 231] on link "Motodron" at bounding box center [102, 236] width 187 height 32
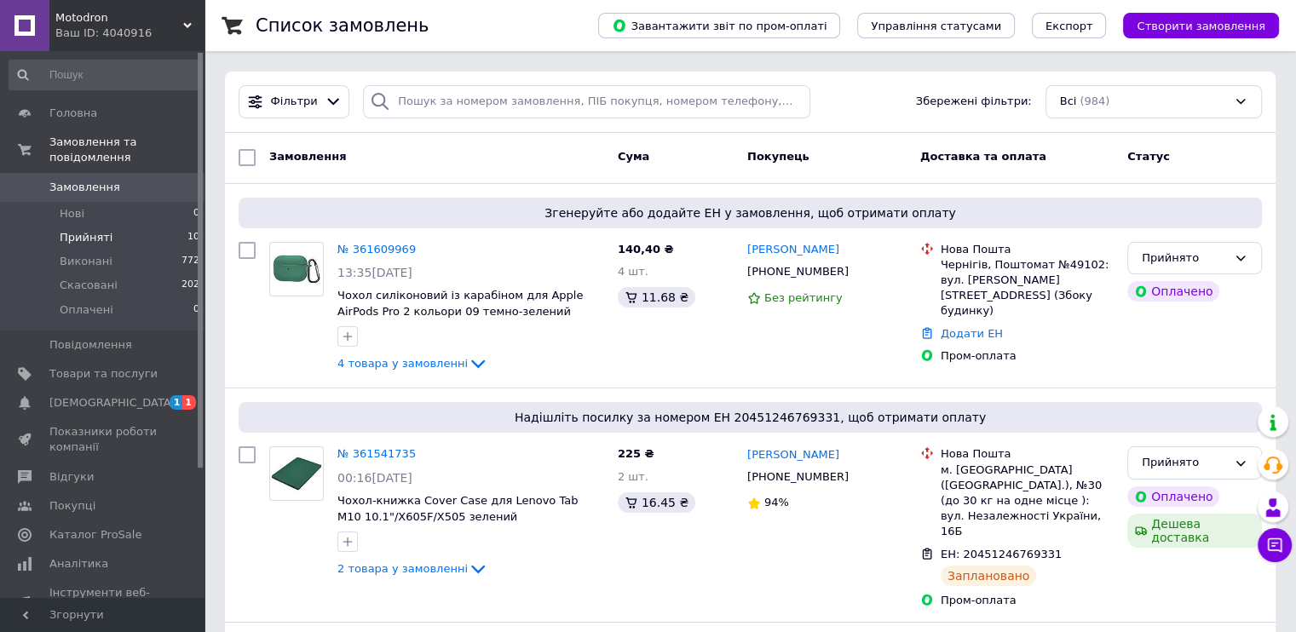
click at [97, 230] on span "Прийняті" at bounding box center [86, 237] width 53 height 15
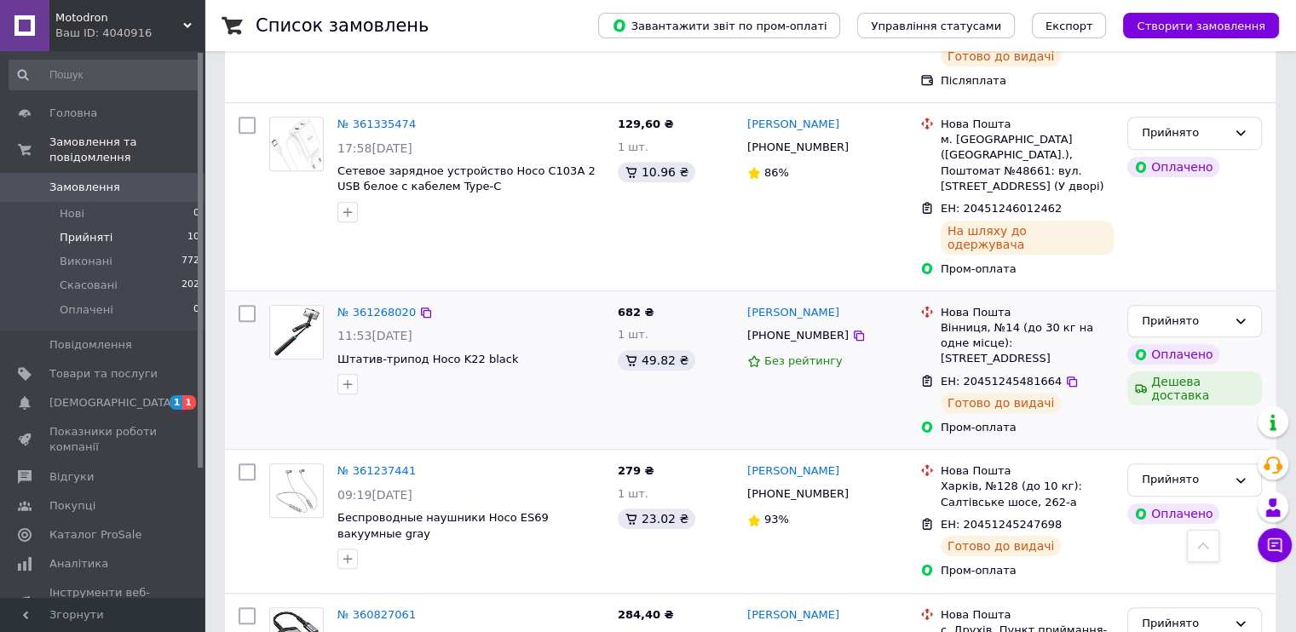
scroll to position [1382, 0]
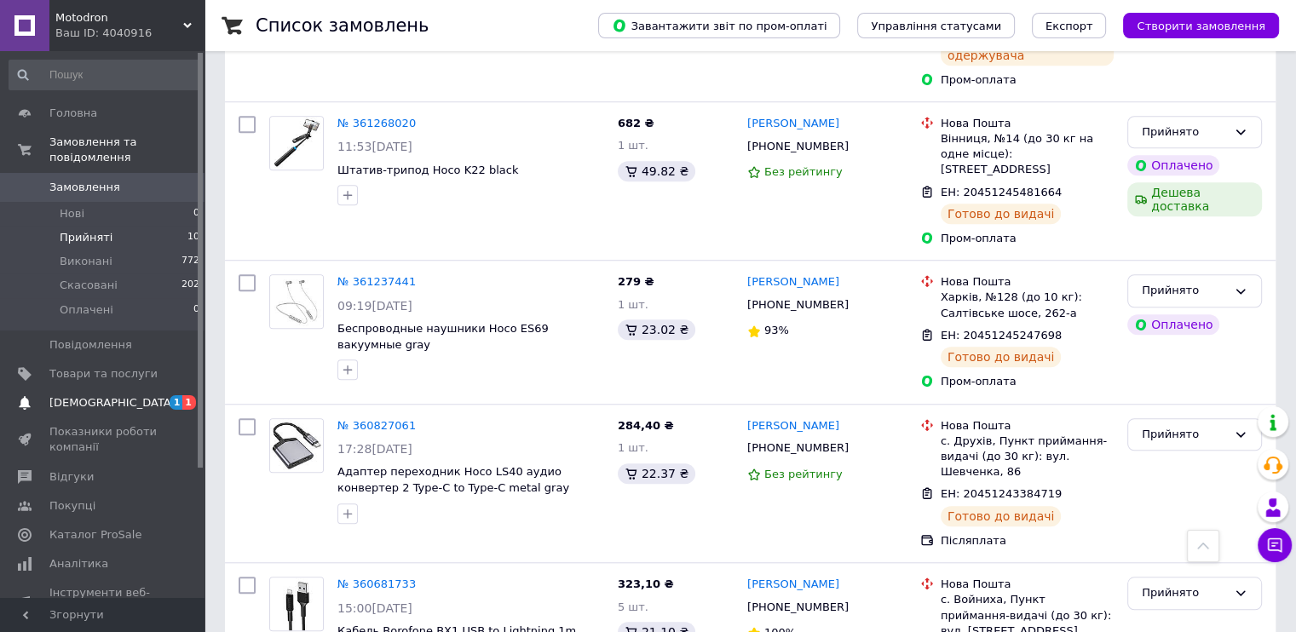
click at [102, 395] on span "[DEMOGRAPHIC_DATA]" at bounding box center [112, 402] width 126 height 15
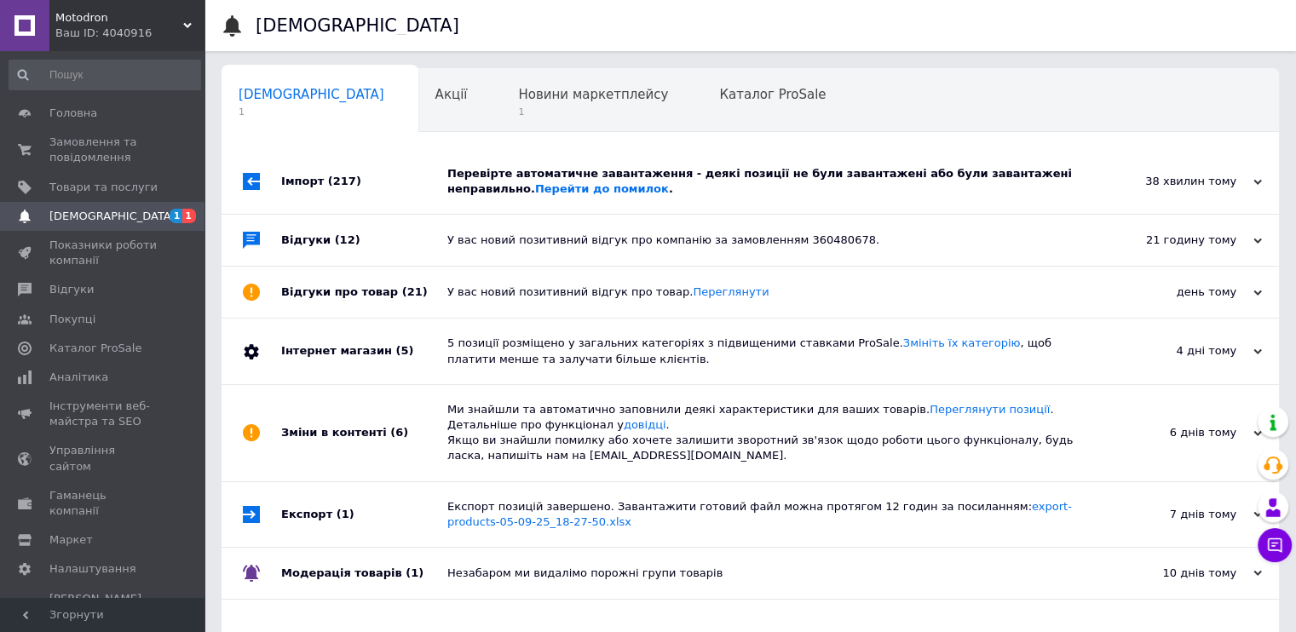
click at [359, 183] on div "Імпорт (217)" at bounding box center [364, 181] width 166 height 65
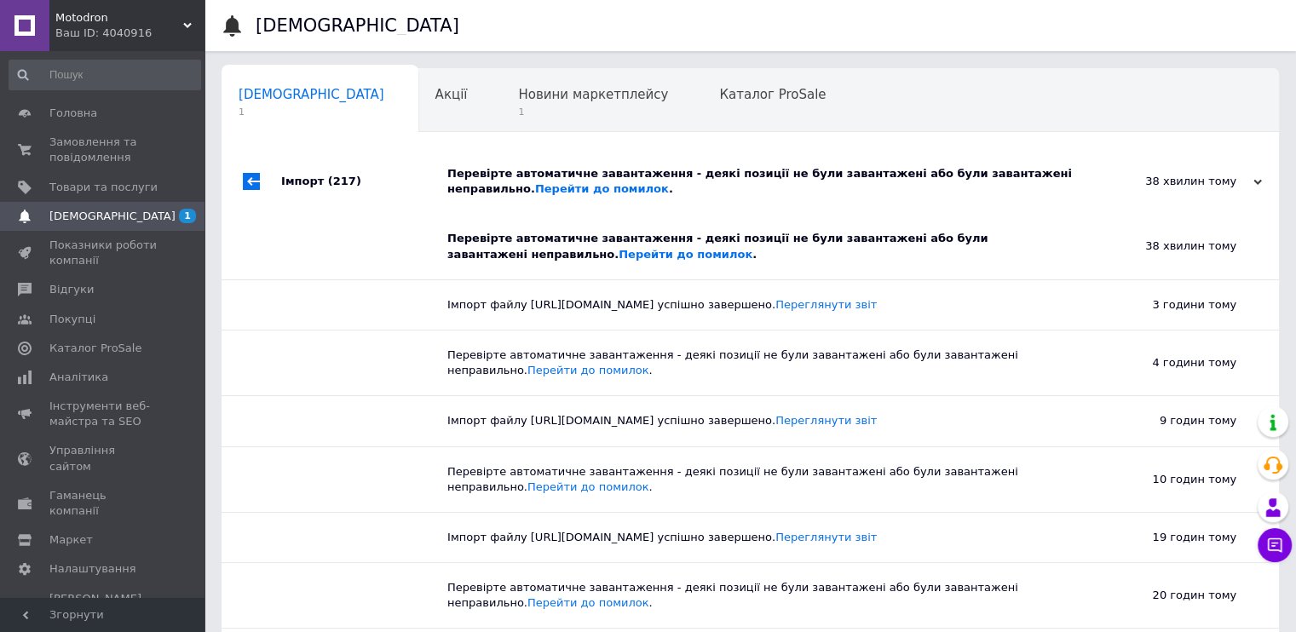
click at [359, 182] on div "Імпорт (217)" at bounding box center [364, 181] width 166 height 65
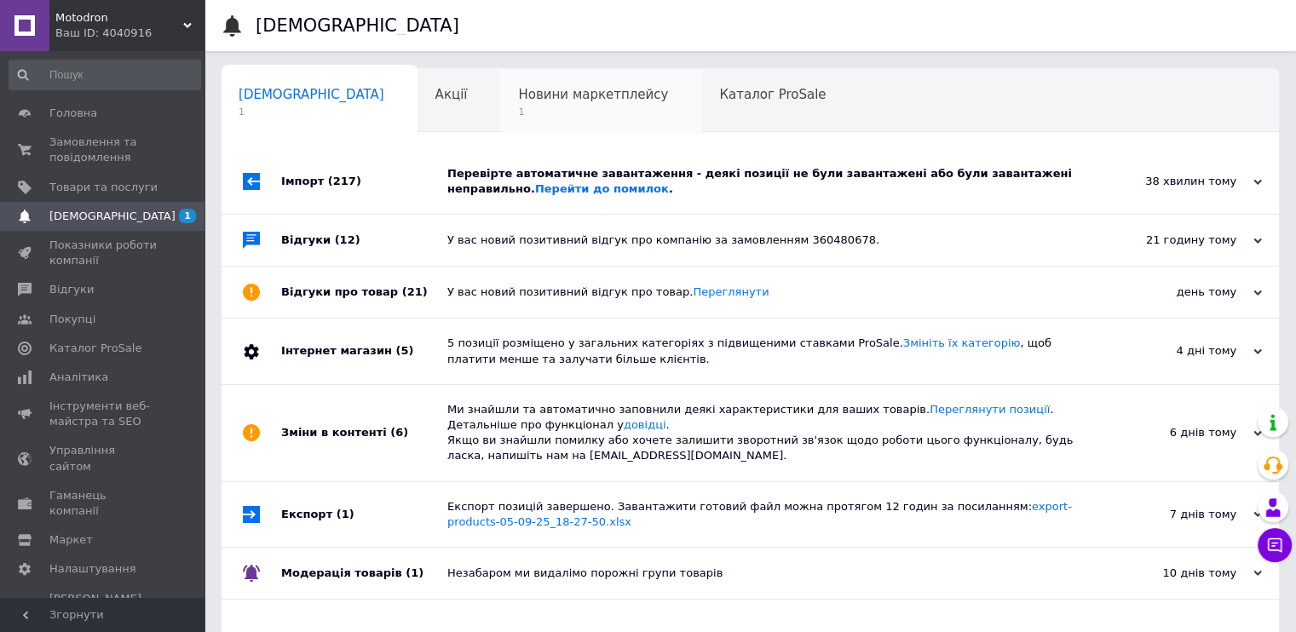
click at [501, 105] on div "Новини маркетплейсу 1" at bounding box center [601, 101] width 201 height 65
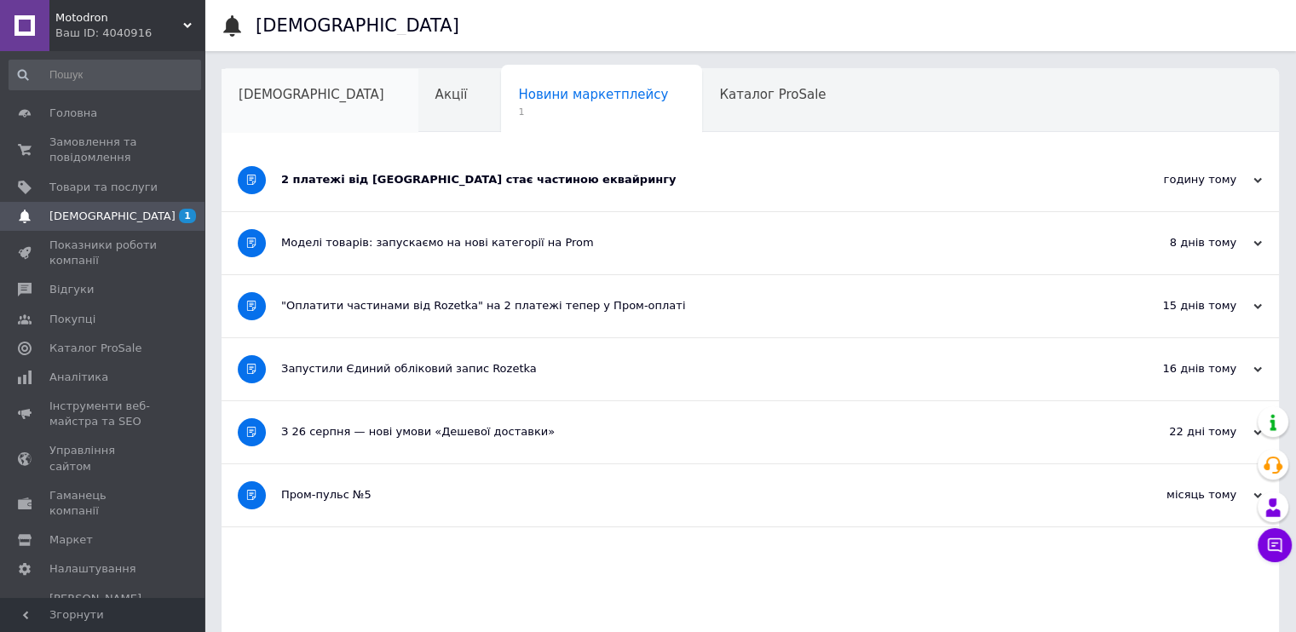
click at [285, 95] on span "[DEMOGRAPHIC_DATA]" at bounding box center [312, 94] width 146 height 15
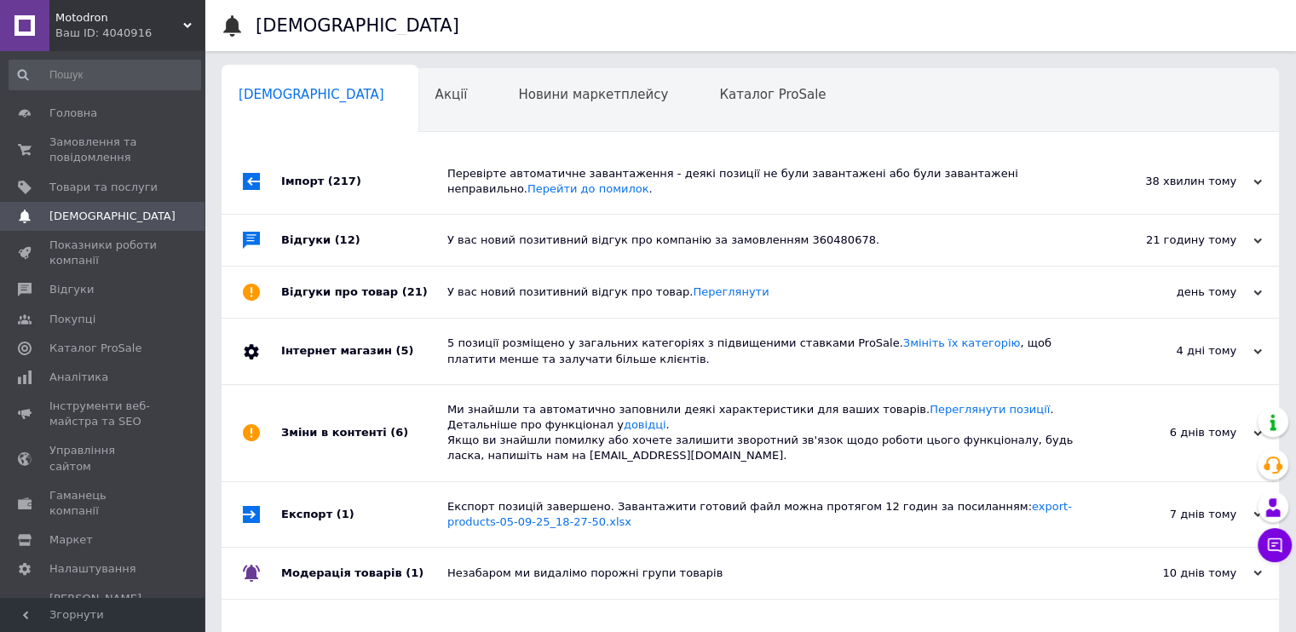
click at [102, 28] on div "Ваш ID: 4040916" at bounding box center [129, 33] width 149 height 15
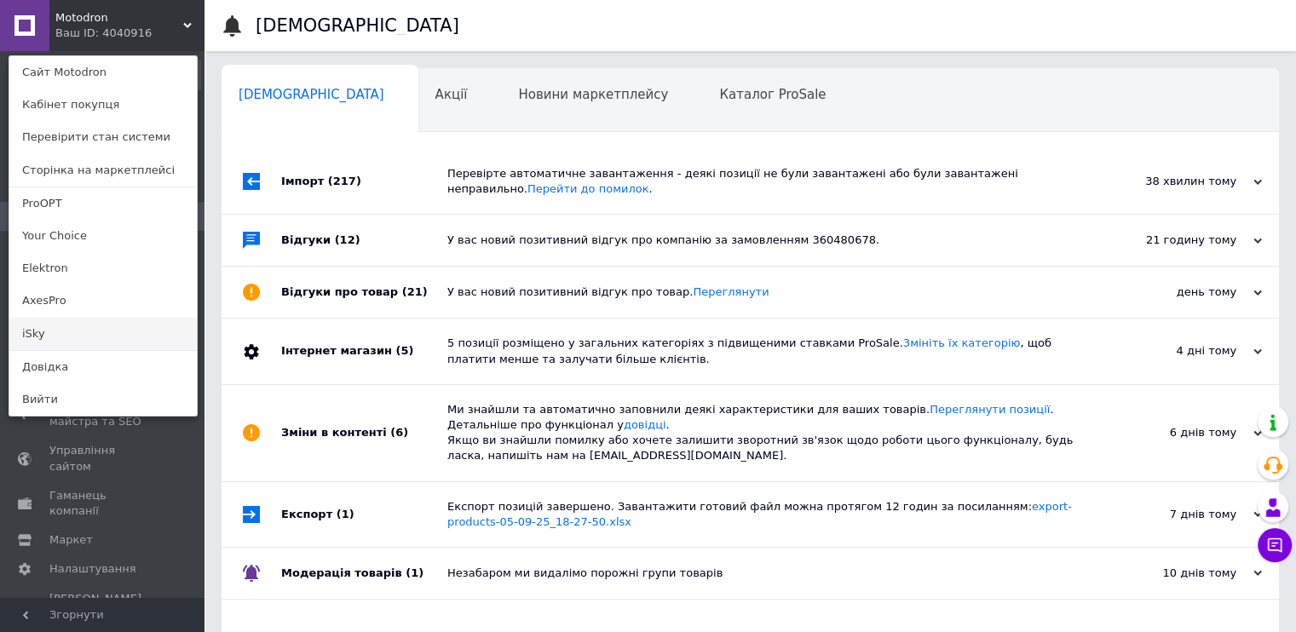
click at [59, 324] on link "iSky" at bounding box center [102, 334] width 187 height 32
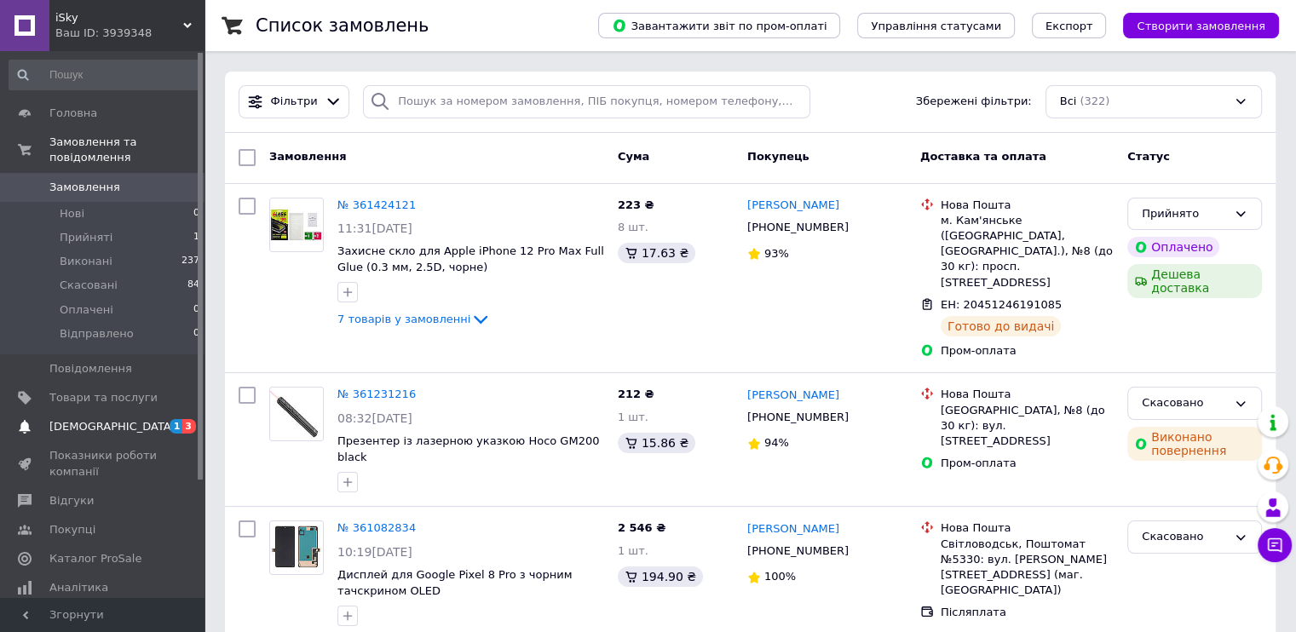
click at [116, 419] on span "[DEMOGRAPHIC_DATA]" at bounding box center [103, 426] width 108 height 15
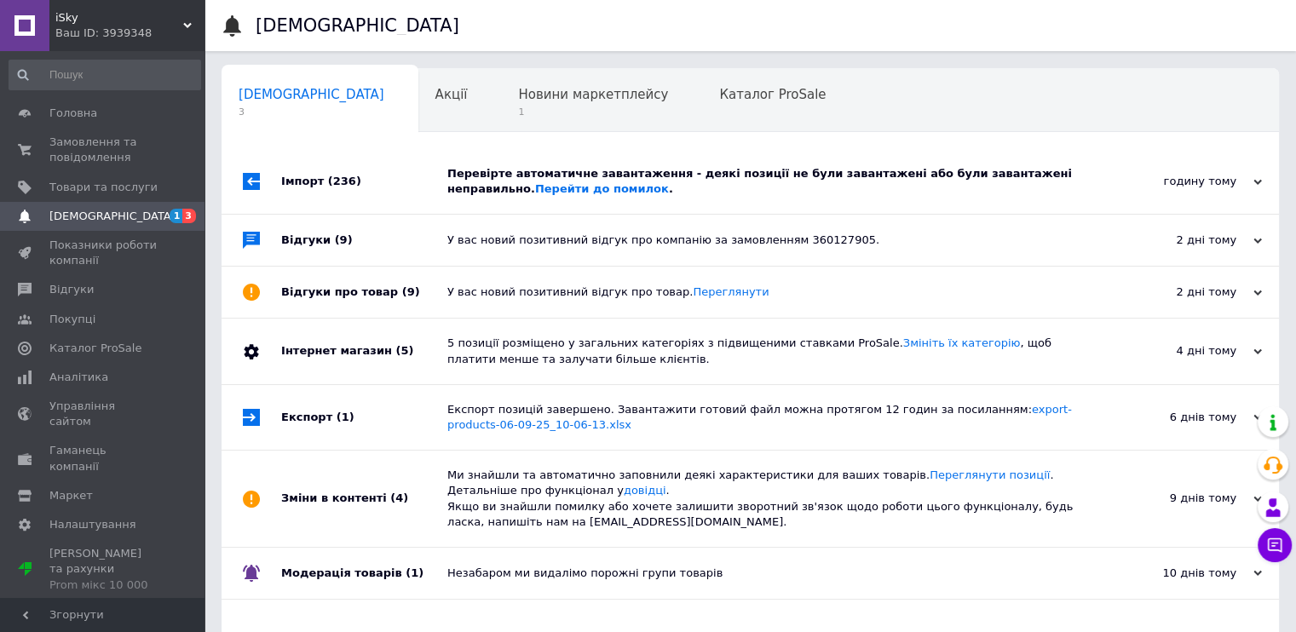
click at [331, 191] on div "Імпорт (236)" at bounding box center [364, 181] width 166 height 65
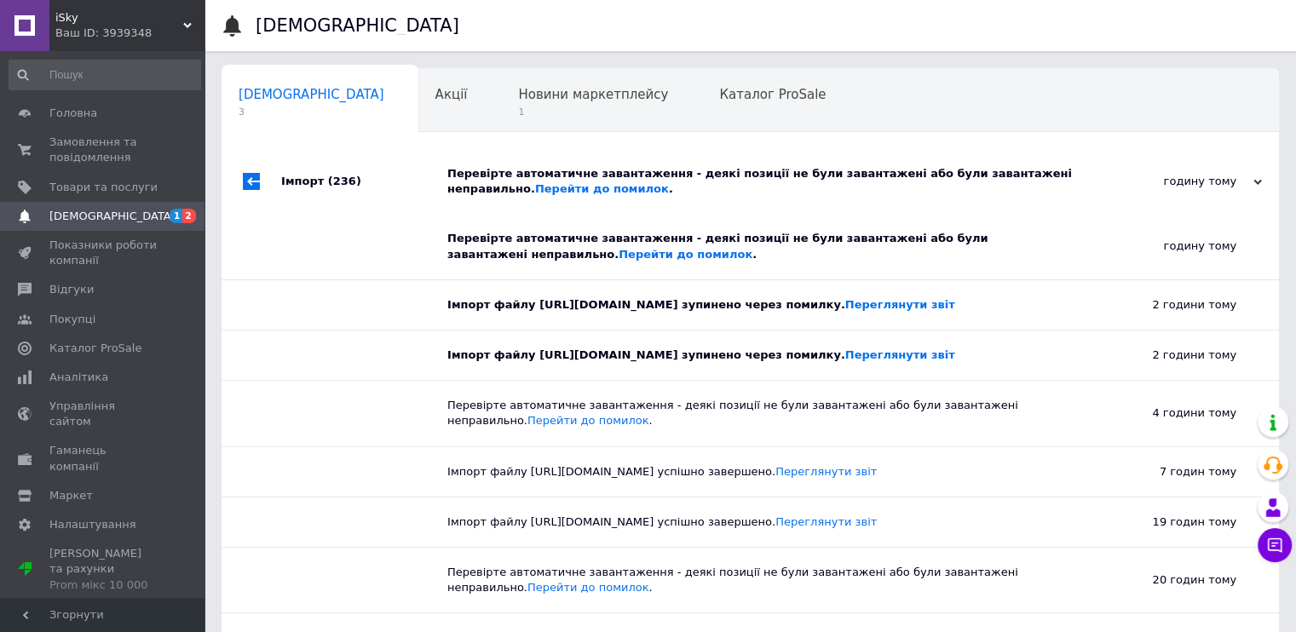
click at [331, 189] on div "Імпорт (236)" at bounding box center [364, 181] width 166 height 65
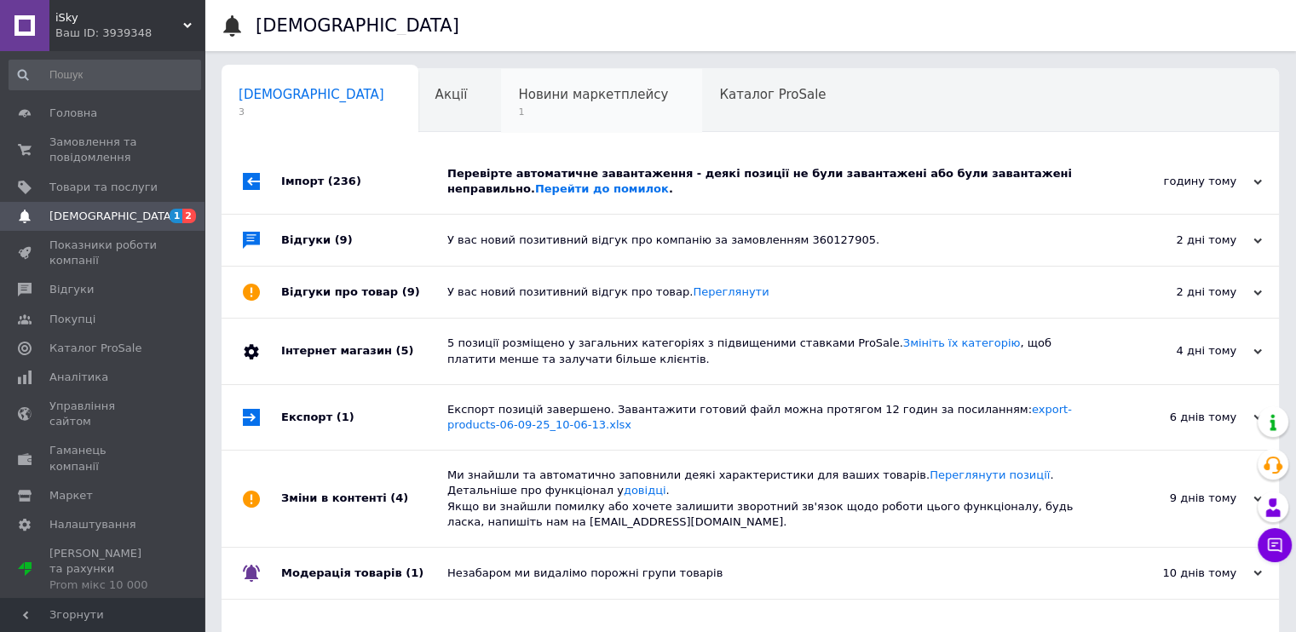
click at [518, 106] on span "1" at bounding box center [593, 112] width 150 height 13
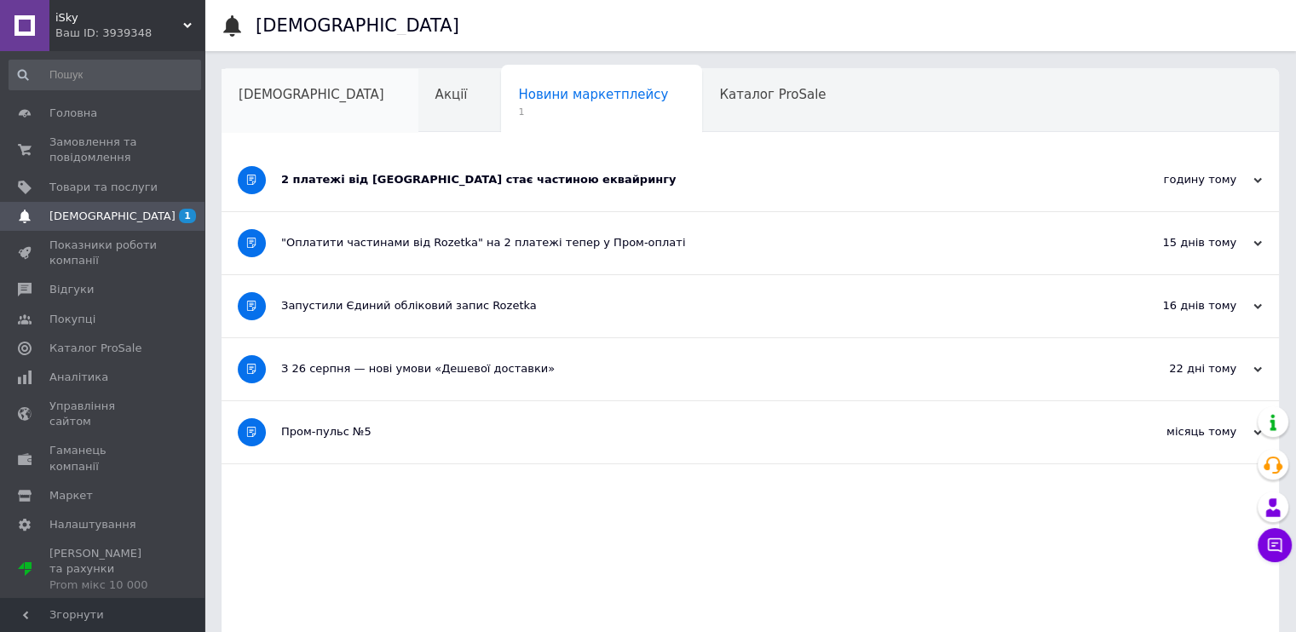
click at [279, 94] on span "[DEMOGRAPHIC_DATA]" at bounding box center [312, 94] width 146 height 15
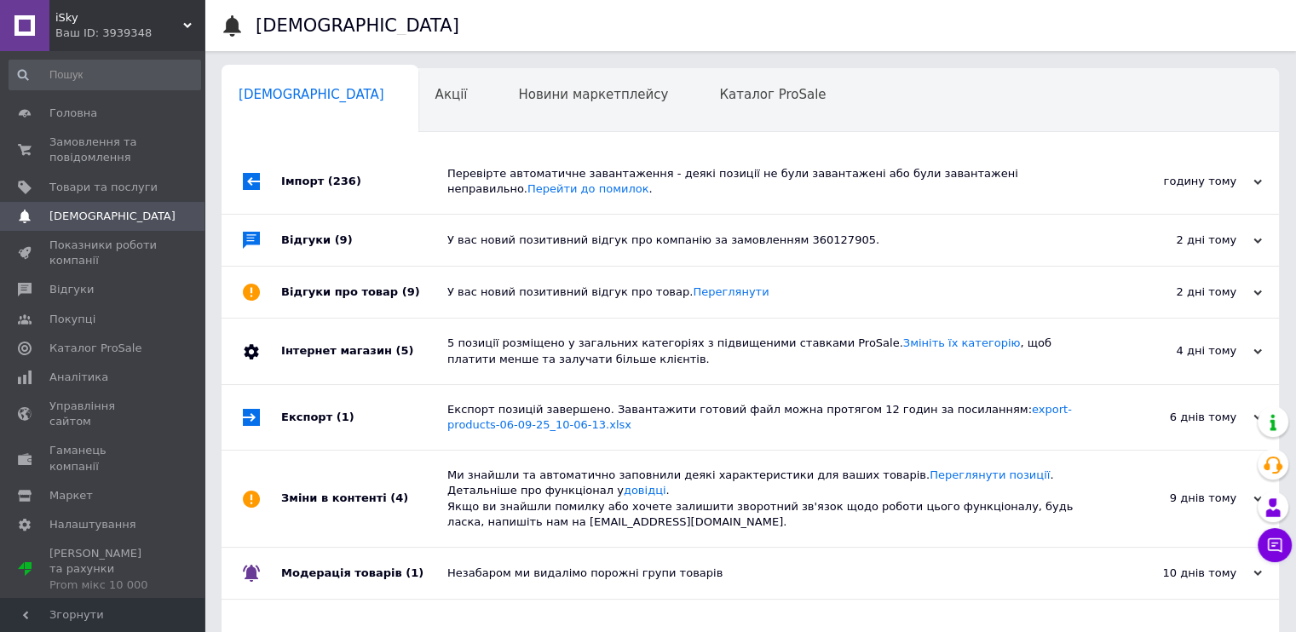
click at [108, 27] on div "Ваш ID: 3939348" at bounding box center [129, 33] width 149 height 15
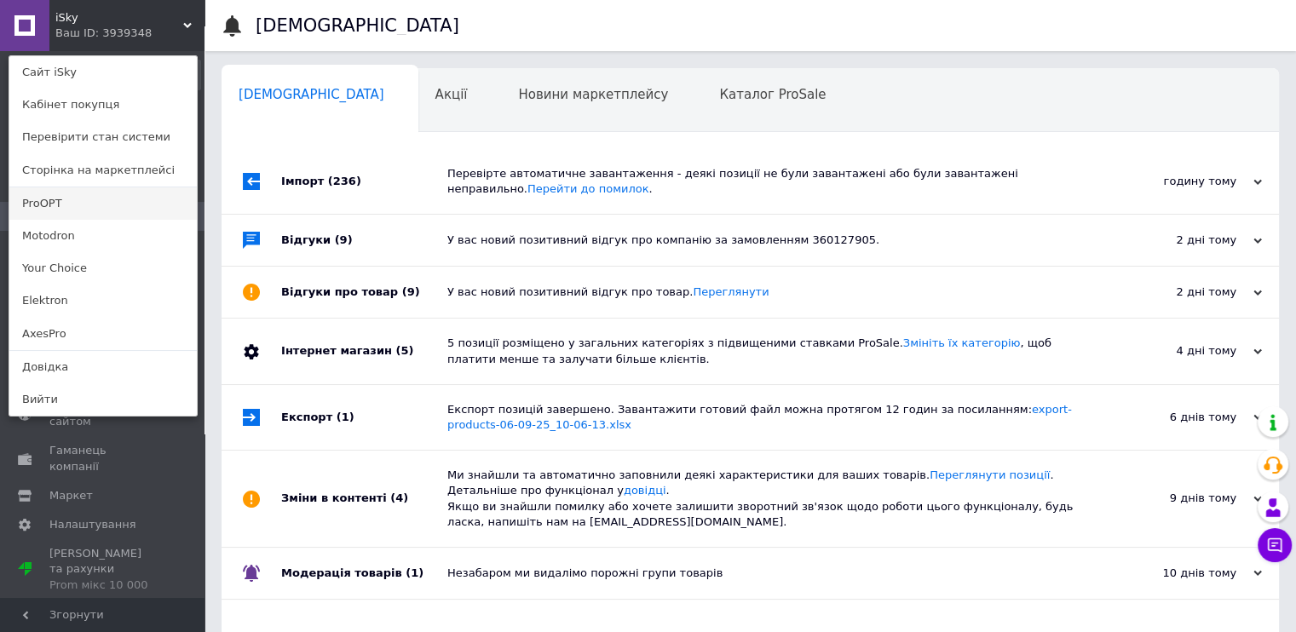
click at [63, 200] on link "ProOPT" at bounding box center [102, 203] width 187 height 32
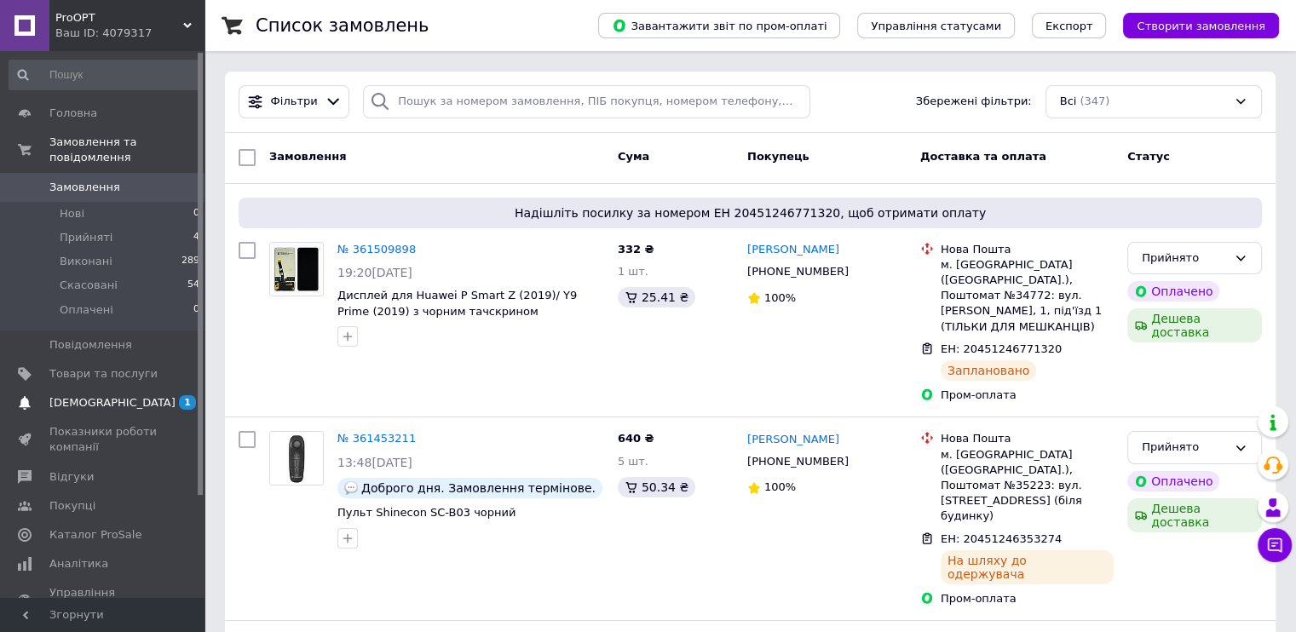
click at [129, 395] on span "[DEMOGRAPHIC_DATA]" at bounding box center [103, 402] width 108 height 15
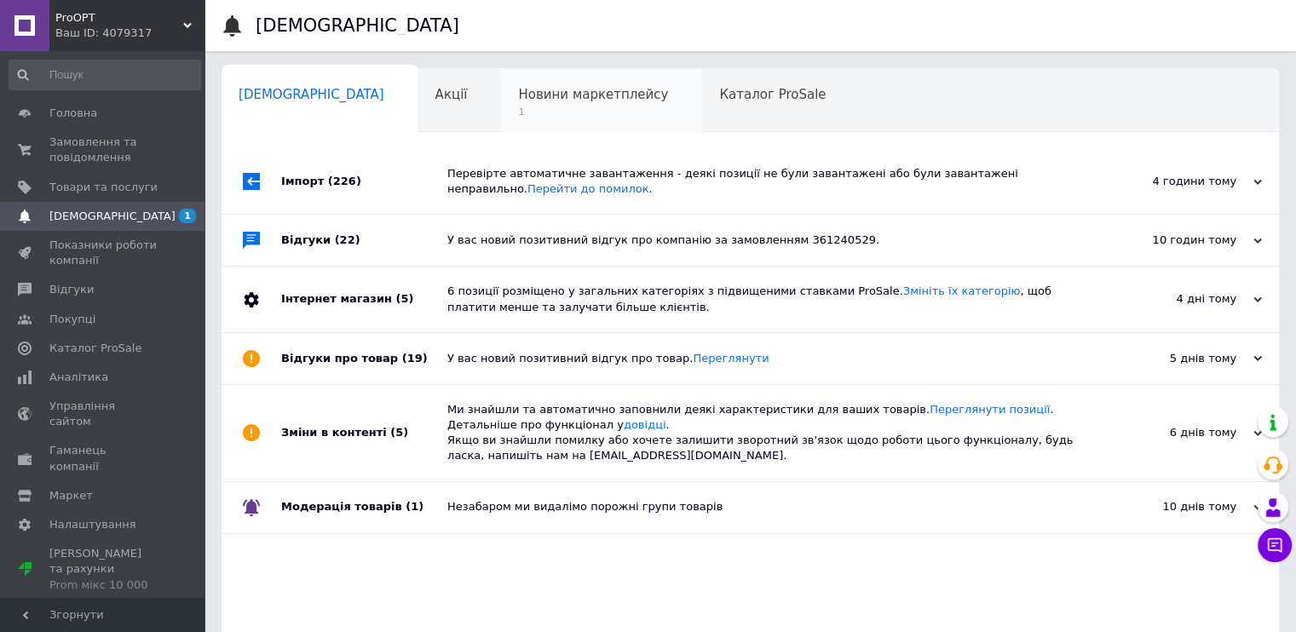
click at [518, 101] on span "Новини маркетплейсу" at bounding box center [593, 94] width 150 height 15
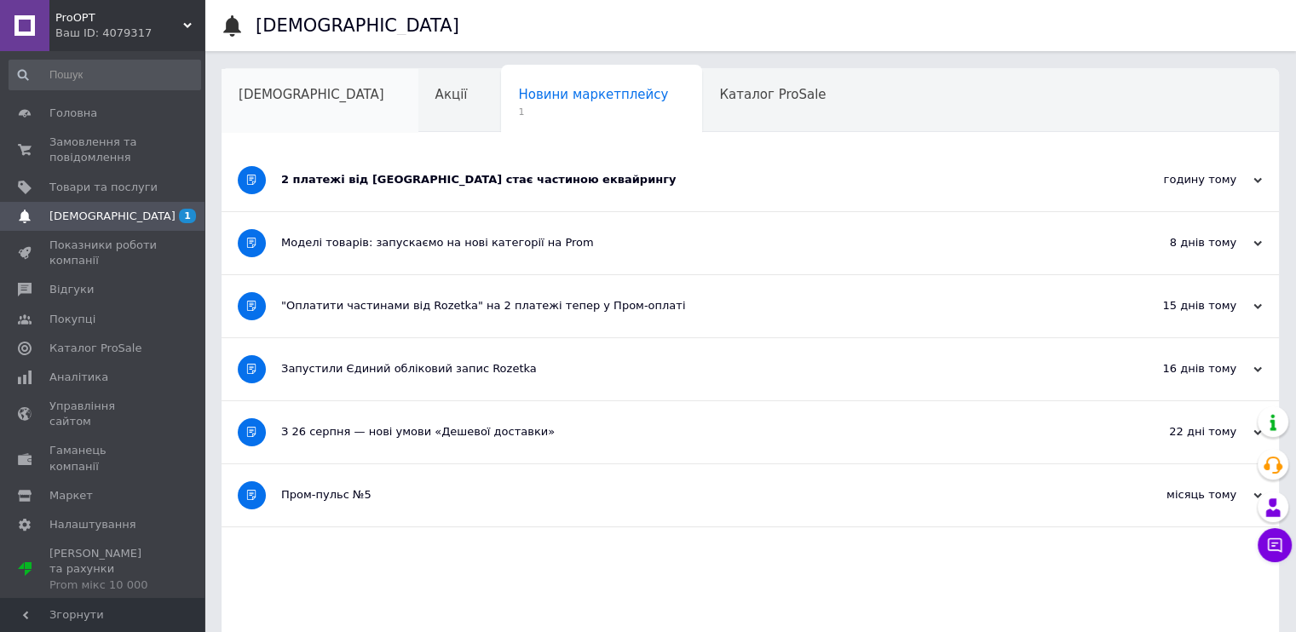
click at [283, 100] on span "[DEMOGRAPHIC_DATA]" at bounding box center [312, 94] width 146 height 15
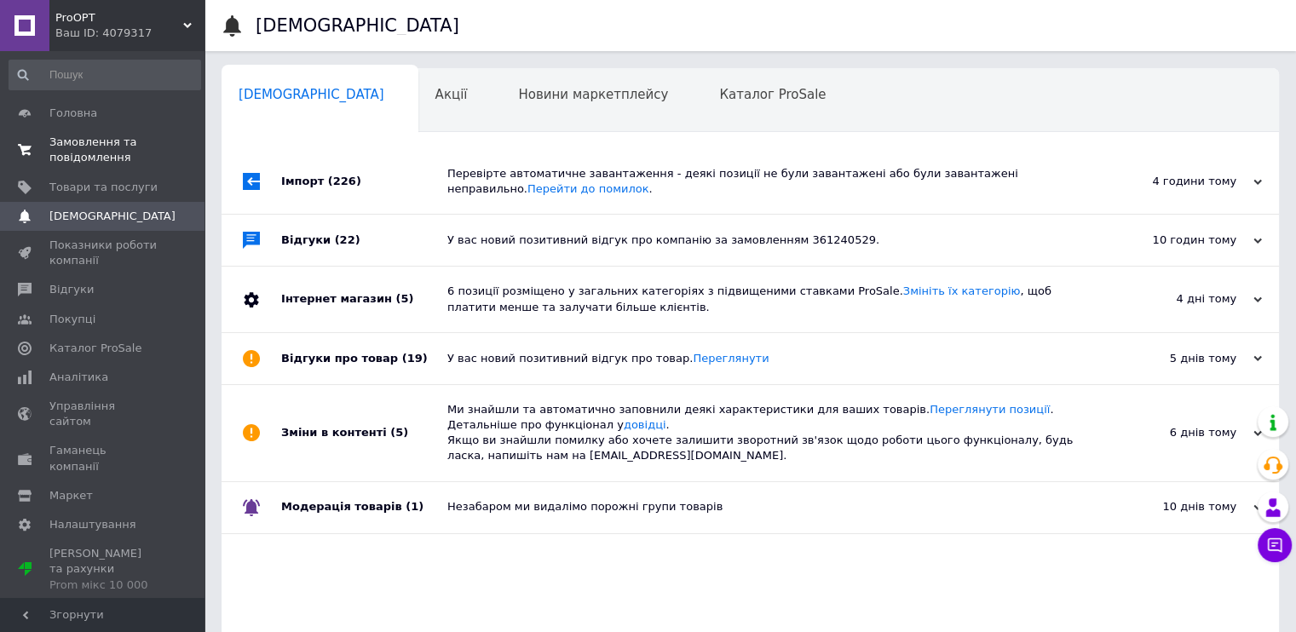
click at [97, 145] on span "Замовлення та повідомлення" at bounding box center [103, 150] width 108 height 31
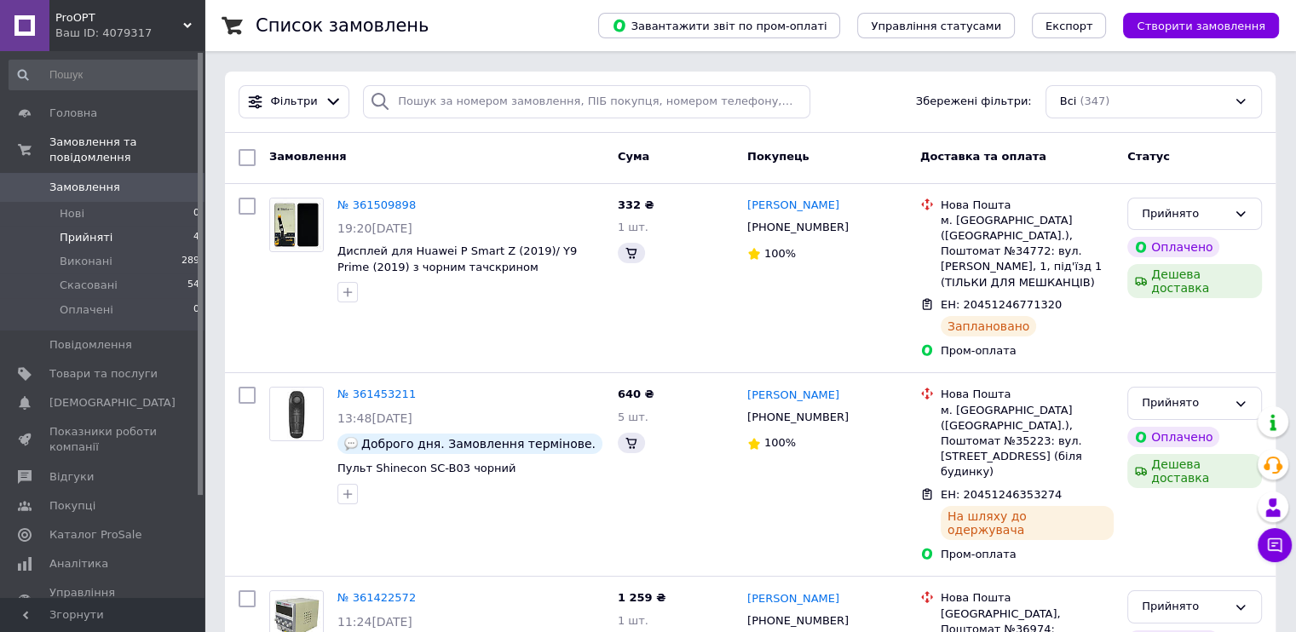
click at [113, 226] on li "Прийняті 4" at bounding box center [105, 238] width 210 height 24
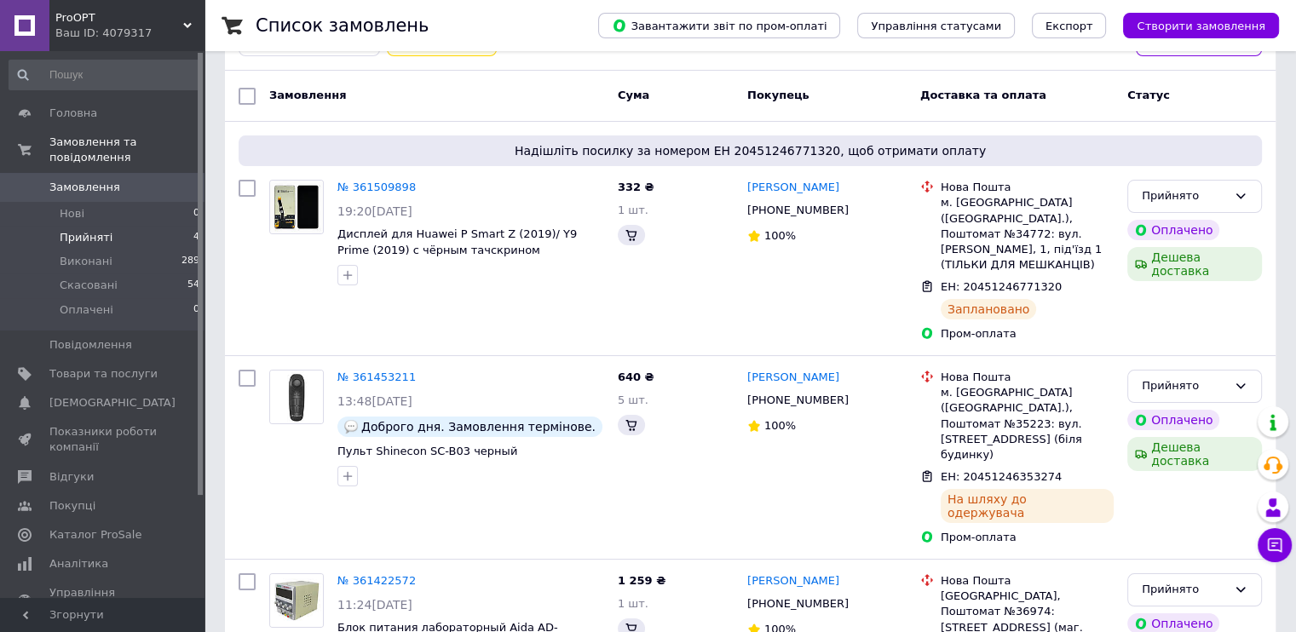
scroll to position [310, 0]
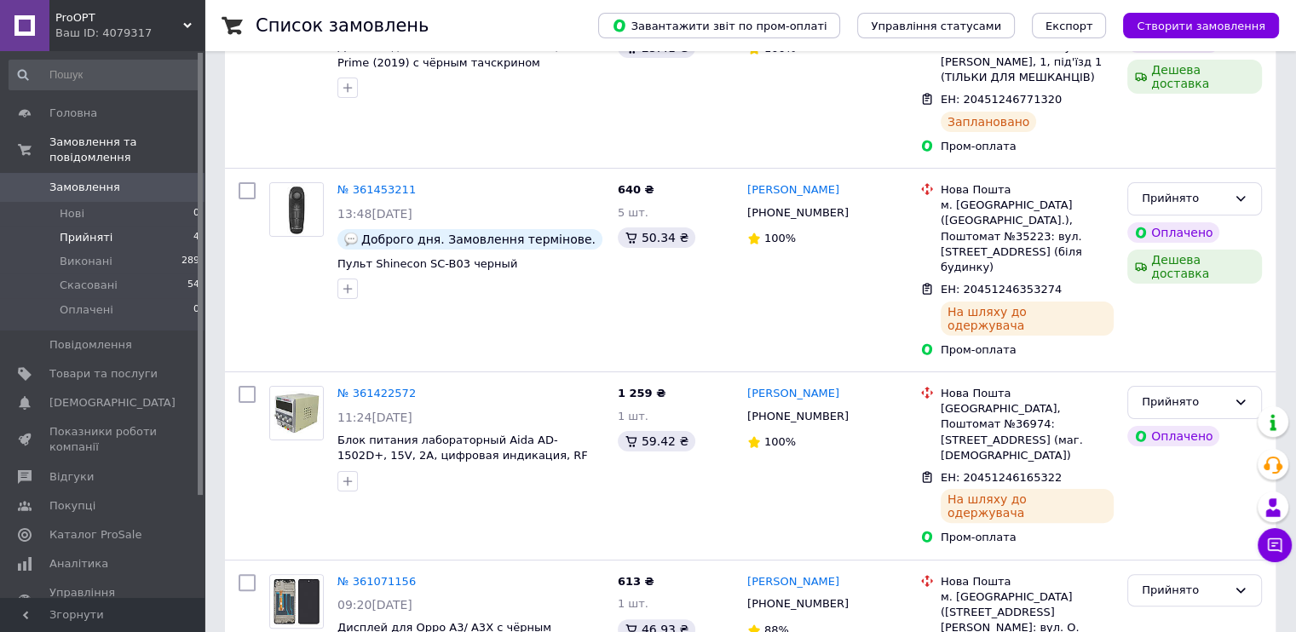
click at [131, 26] on div "Ваш ID: 4079317" at bounding box center [129, 33] width 149 height 15
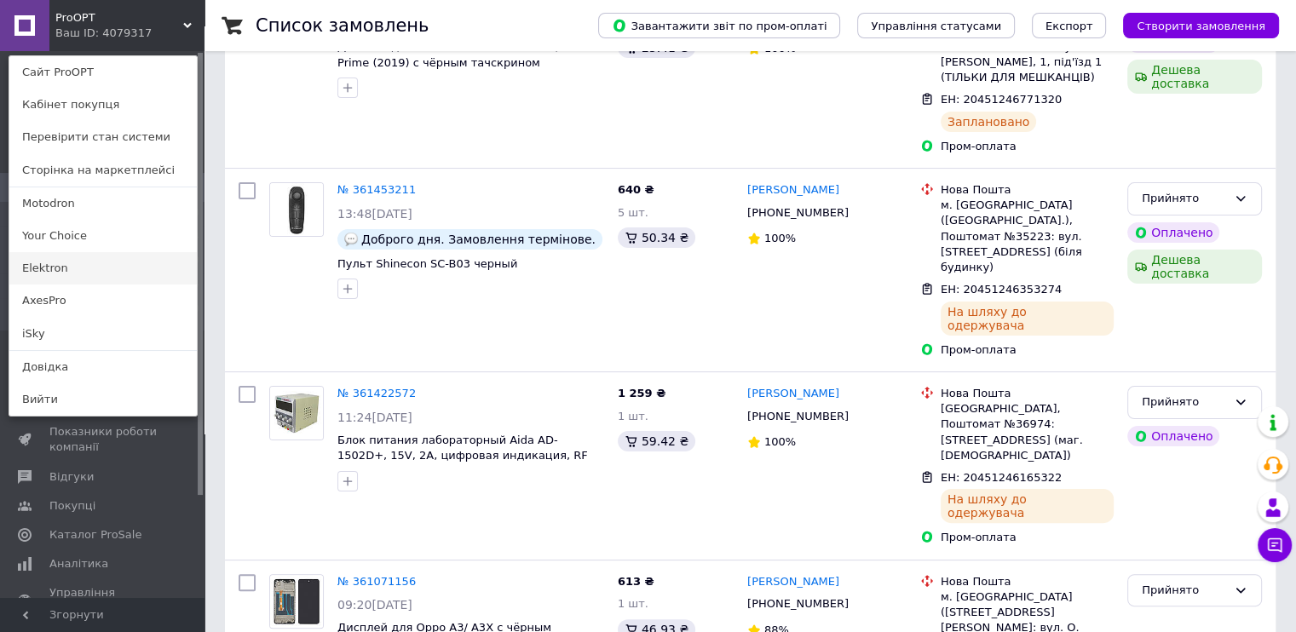
click at [89, 264] on link "Elektron" at bounding box center [102, 268] width 187 height 32
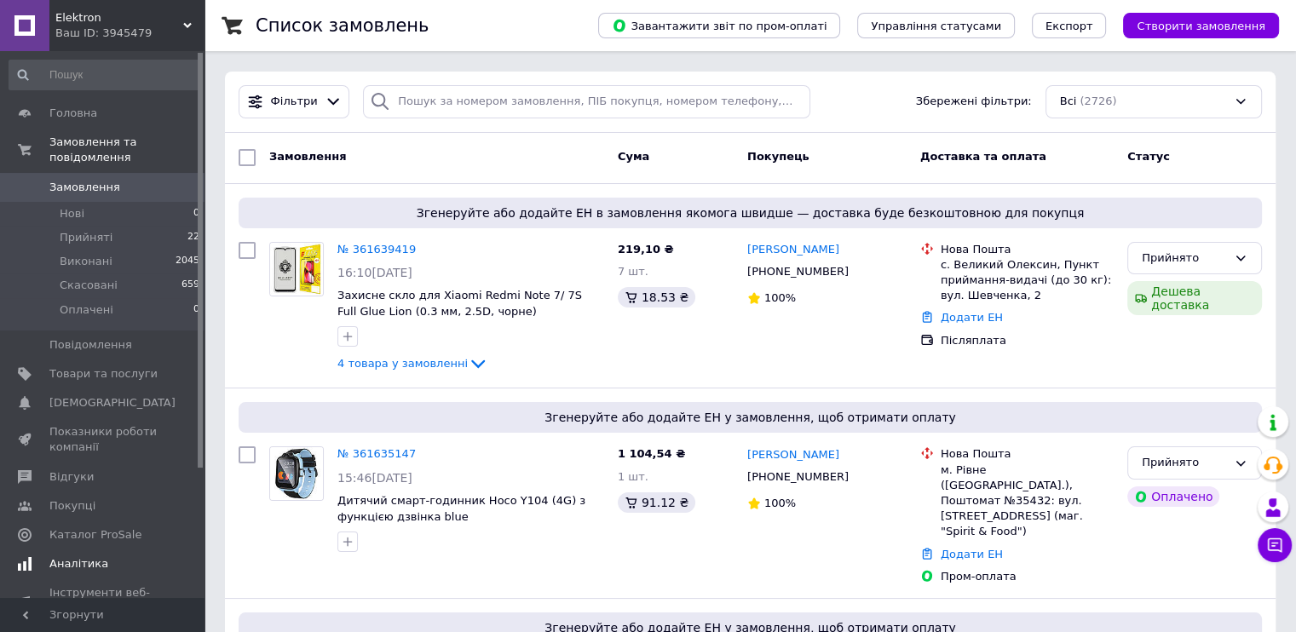
click at [85, 556] on span "Аналітика" at bounding box center [78, 563] width 59 height 15
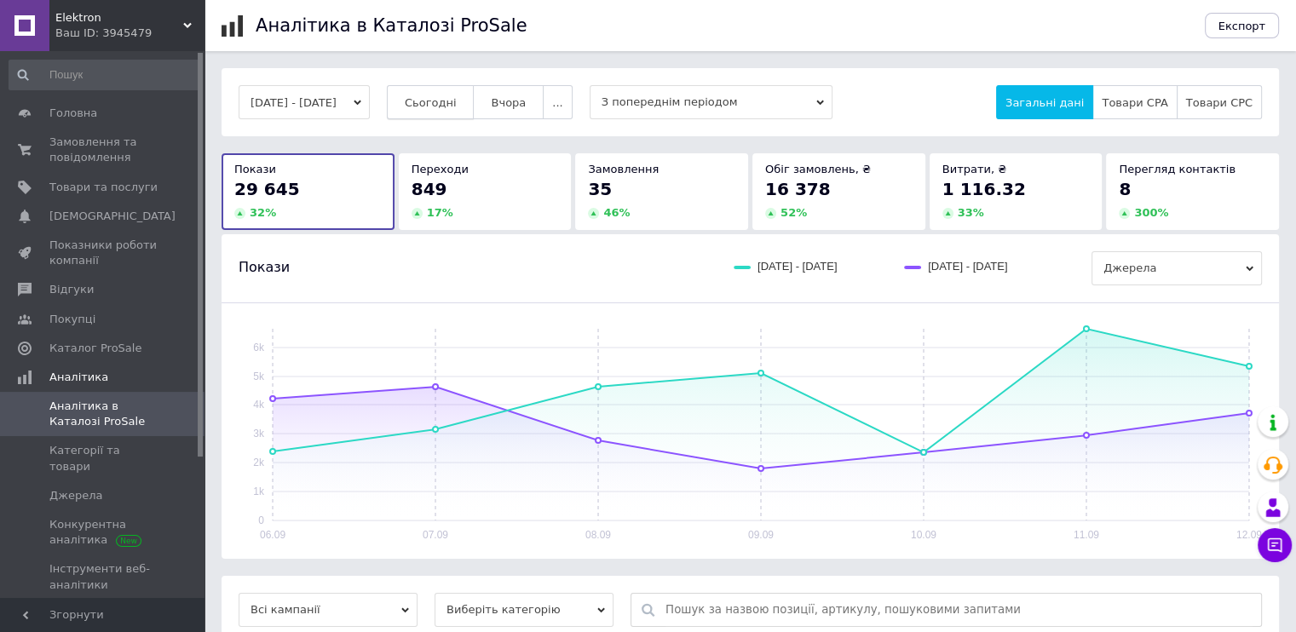
click at [444, 97] on span "Сьогодні" at bounding box center [431, 102] width 52 height 13
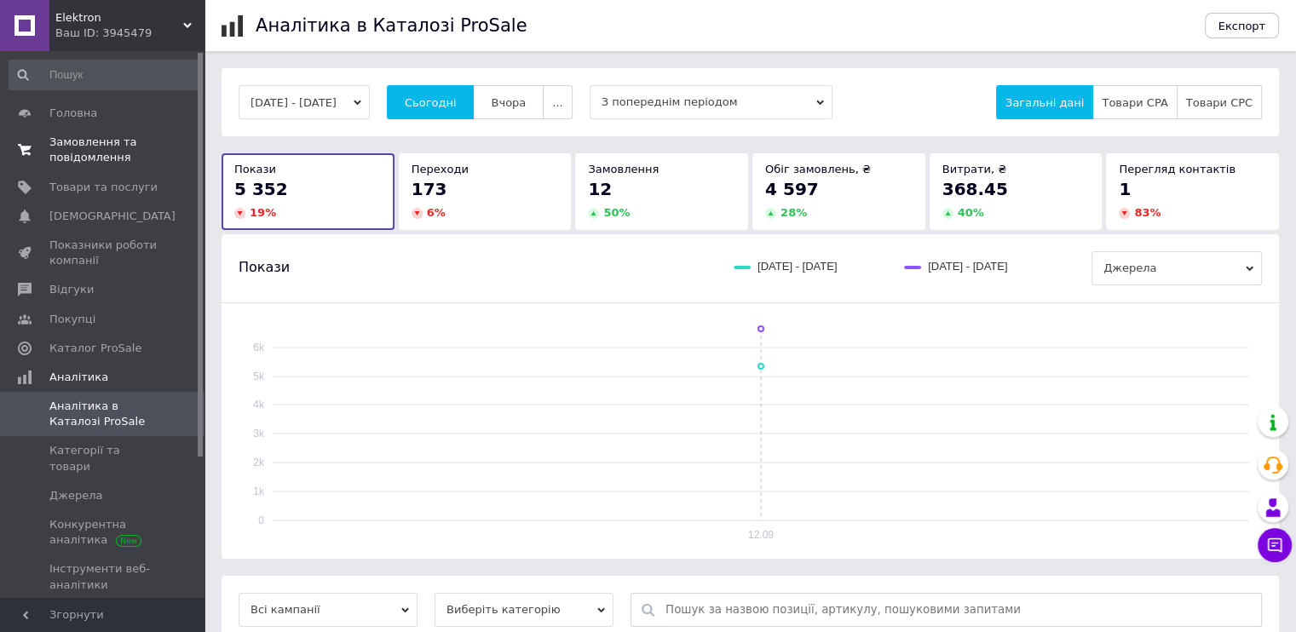
click at [135, 161] on span "Замовлення та повідомлення" at bounding box center [103, 150] width 108 height 31
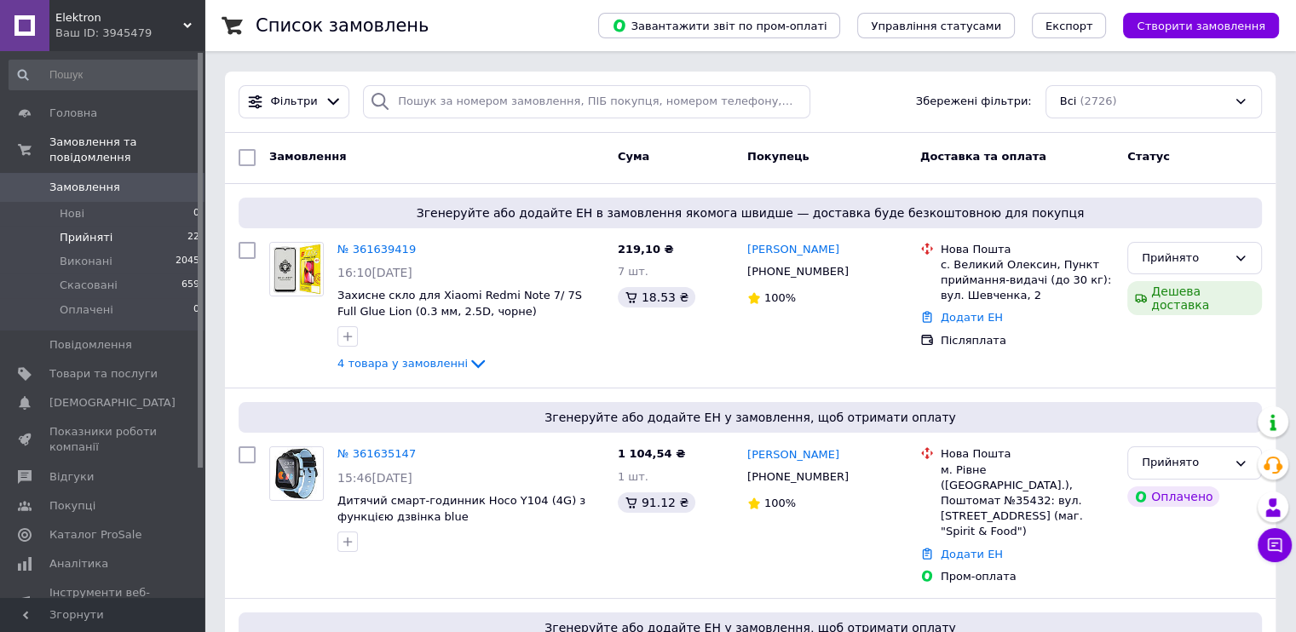
click at [123, 227] on li "Прийняті 22" at bounding box center [105, 238] width 210 height 24
